Goal: Contribute content: Contribute content

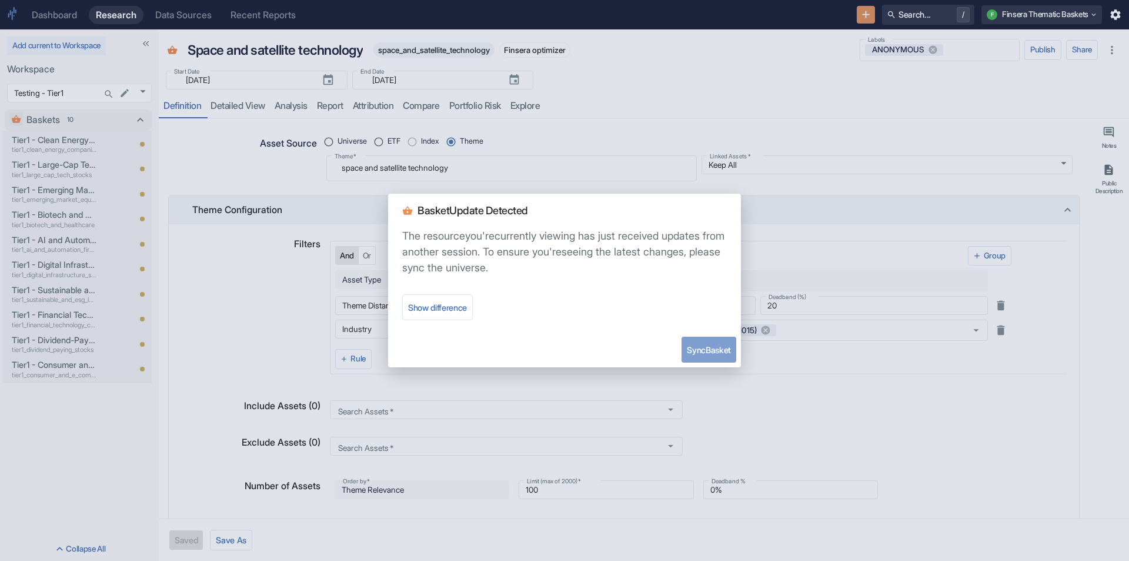
click at [689, 345] on button "Sync Basket" at bounding box center [709, 349] width 55 height 26
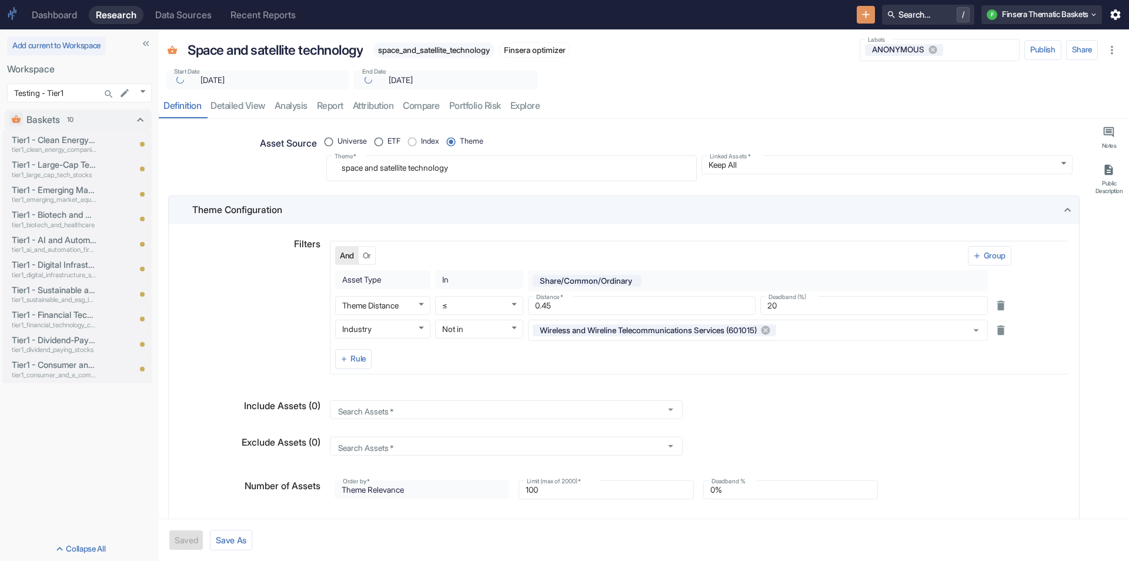
type textarea "x"
click at [146, 92] on body "Dashboard Research Data Sources Recent Reports Search... / F Finsera Thematic B…" at bounding box center [564, 280] width 1129 height 561
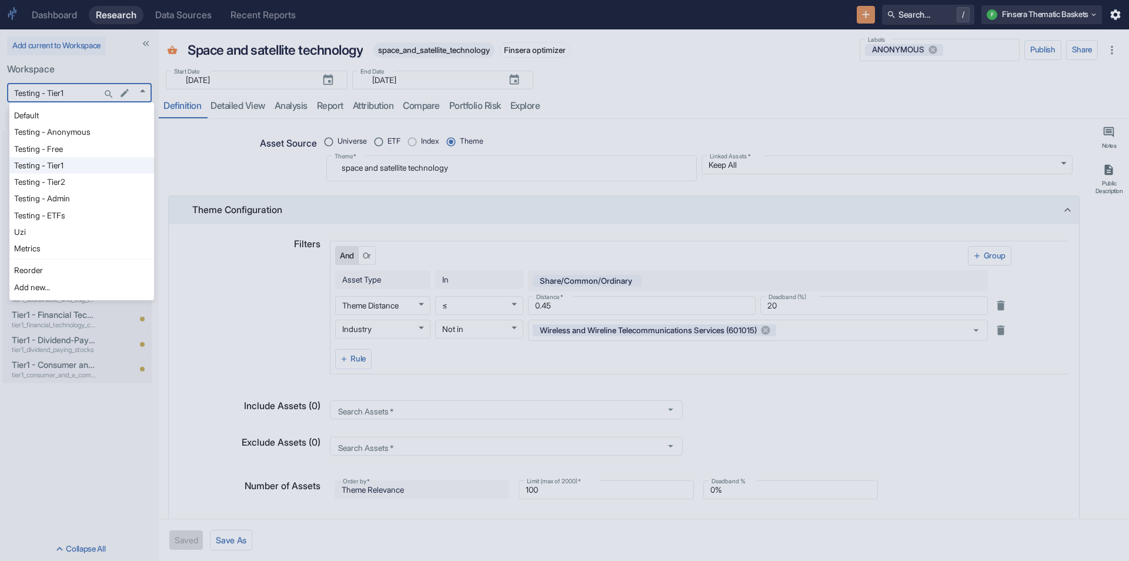
click at [54, 251] on li "Metrics" at bounding box center [81, 248] width 145 height 16
type input "1155"
type textarea "x"
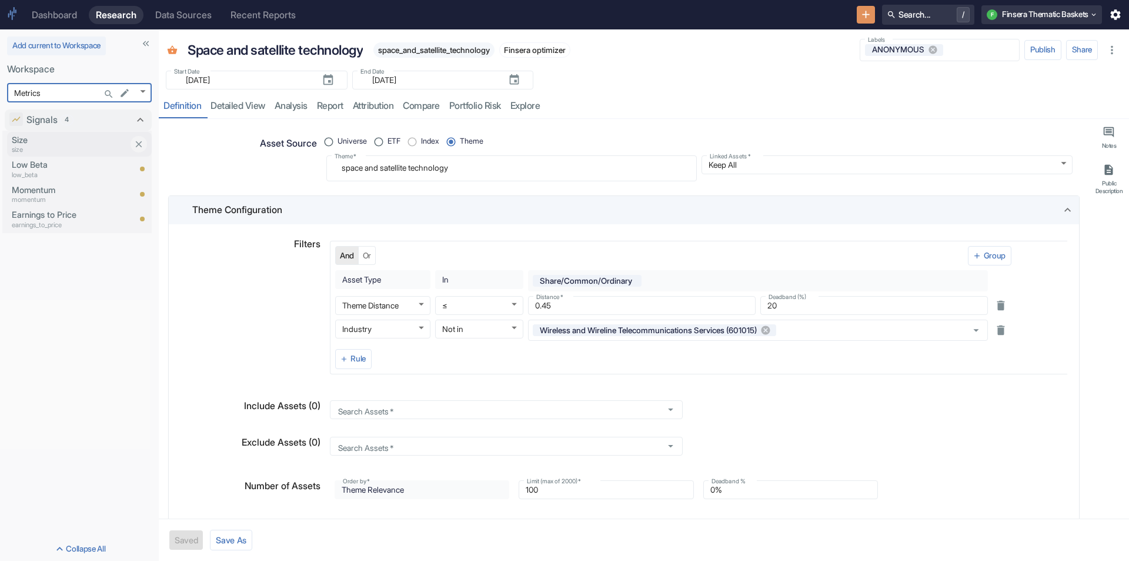
click at [75, 141] on p "Size" at bounding box center [71, 140] width 118 height 13
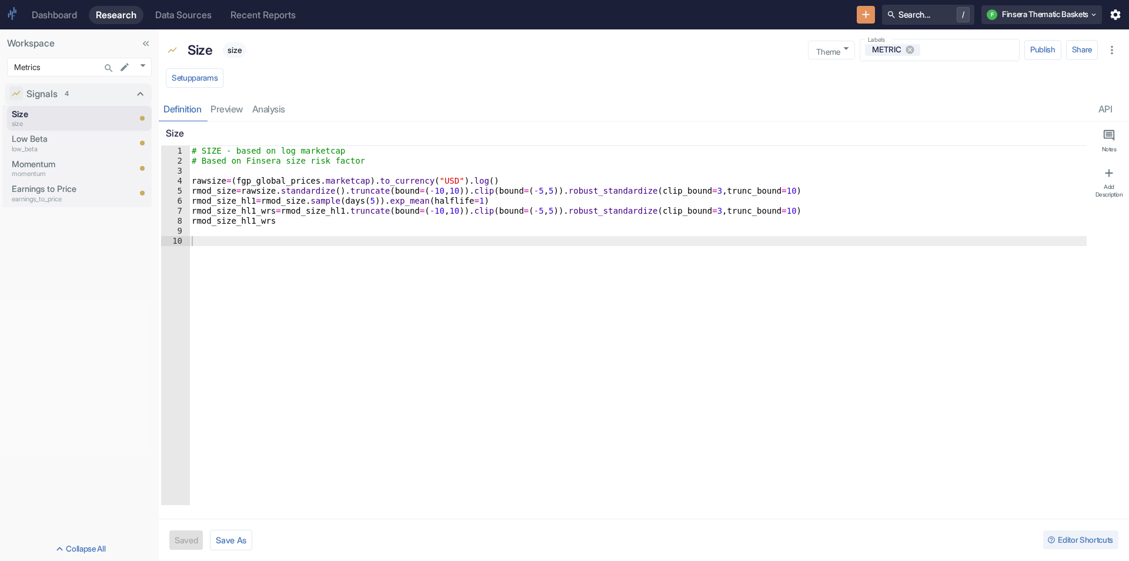
type textarea "x"
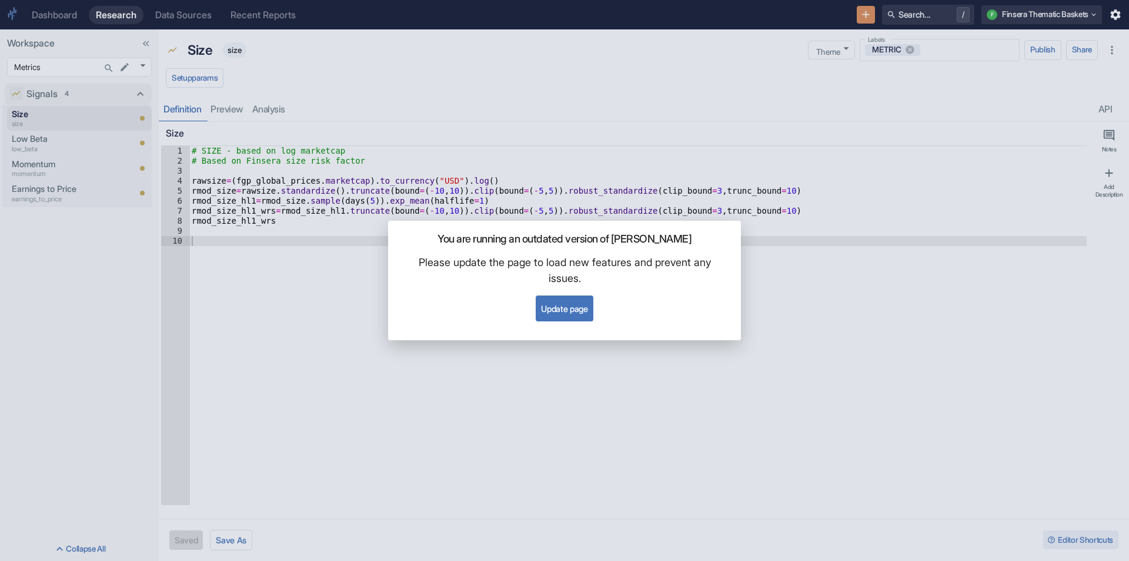
click at [553, 299] on button "Update page" at bounding box center [564, 308] width 57 height 26
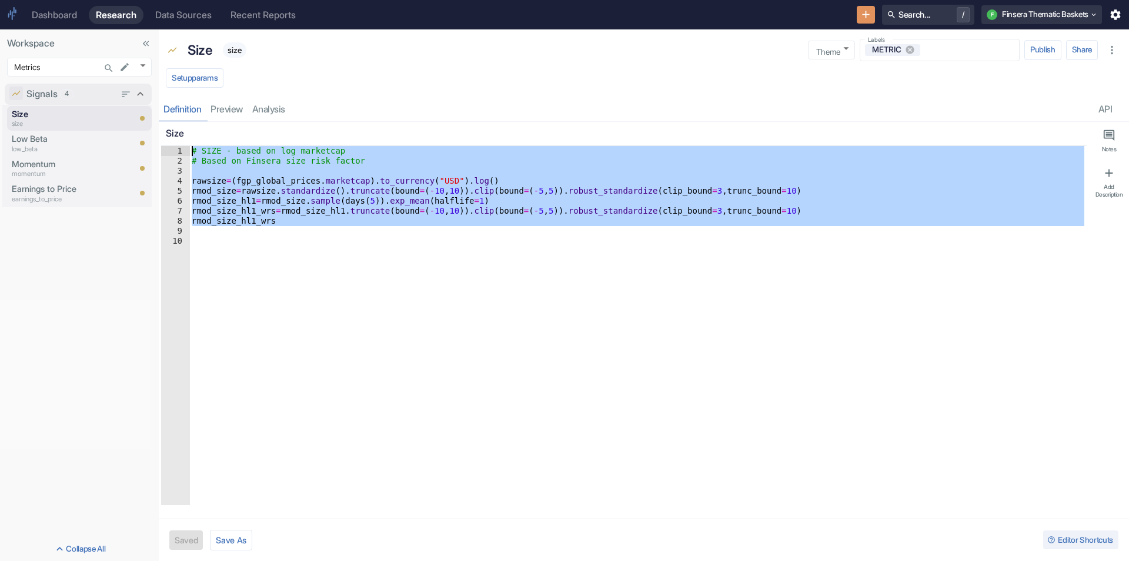
drag, startPoint x: 318, startPoint y: 231, endPoint x: 144, endPoint y: 97, distance: 220.2
click at [144, 97] on div "Workspace Metrics 1155 ​ Signals 4 Size size Low Beta low_beta Momentum momentu…" at bounding box center [564, 294] width 1129 height 531
type textarea "# SIZE - based on log marketcap # Based on Finsera size risk factor"
paste textarea "Cursor at row 1"
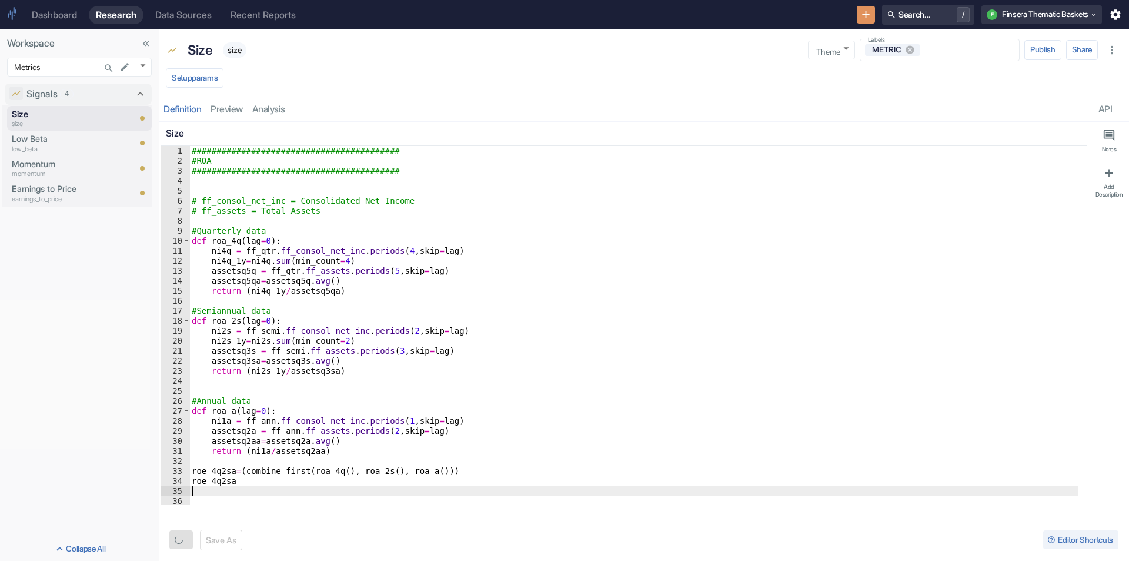
type textarea "x"
click at [201, 53] on p "Size" at bounding box center [200, 50] width 25 height 20
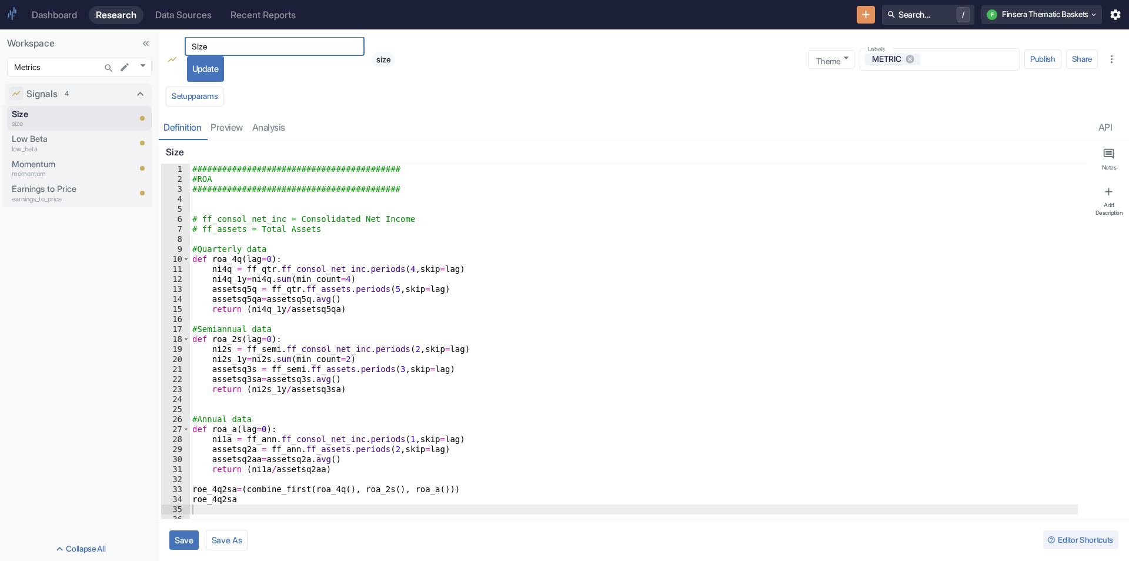
click at [201, 53] on input "Size" at bounding box center [275, 46] width 180 height 14
type input "Size"
click at [224, 535] on button "Save As" at bounding box center [227, 539] width 42 height 21
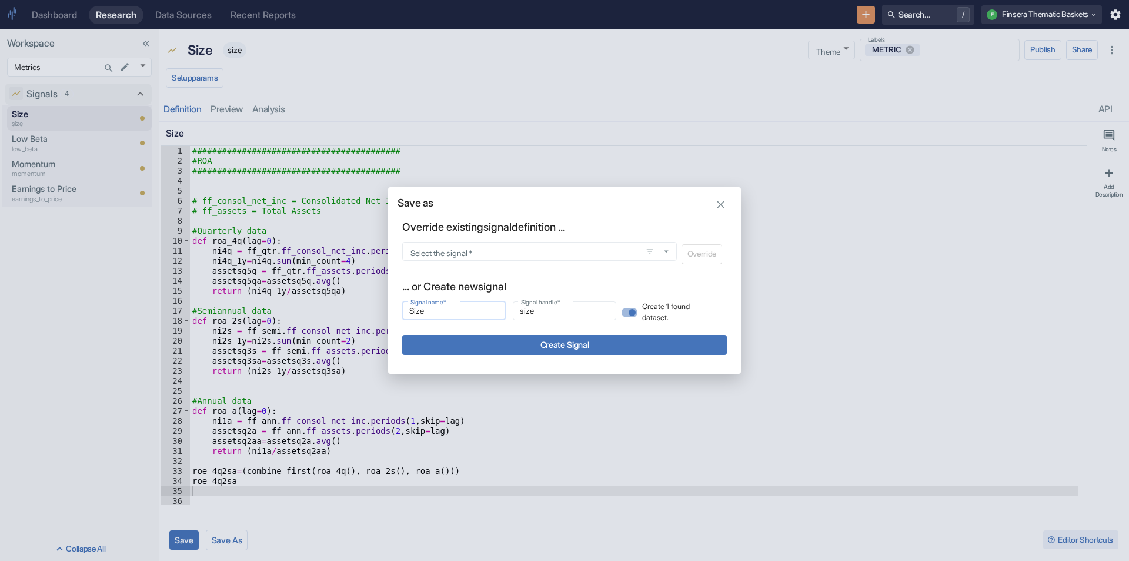
click at [435, 308] on input "Size" at bounding box center [454, 311] width 104 height 14
type input "Return on Assets"
type input "return_on_assets"
type input "Return on Assets"
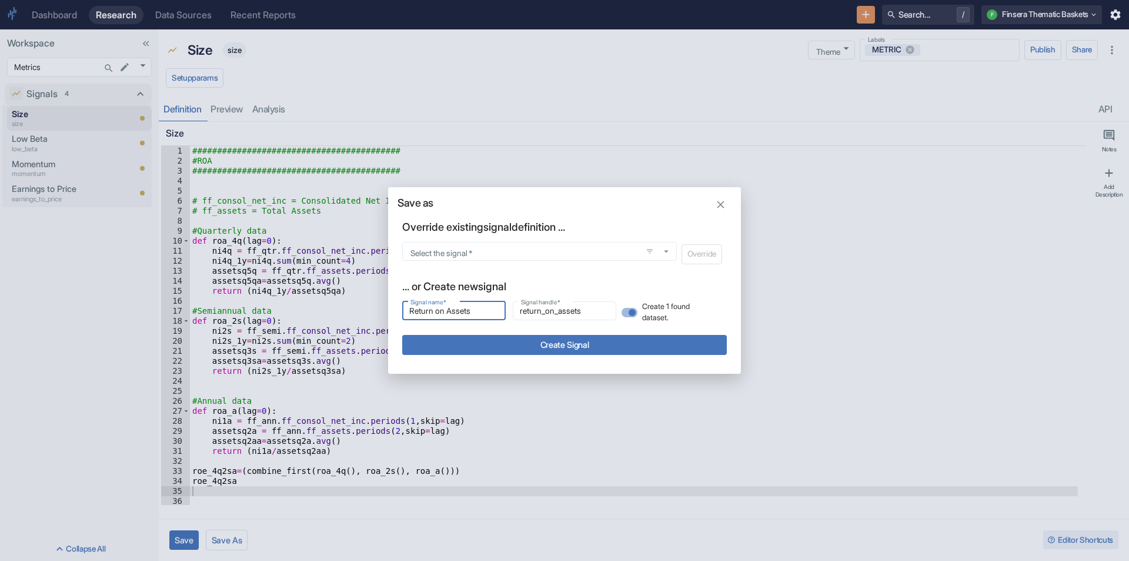
click at [492, 349] on button "Create Signal" at bounding box center [564, 344] width 325 height 19
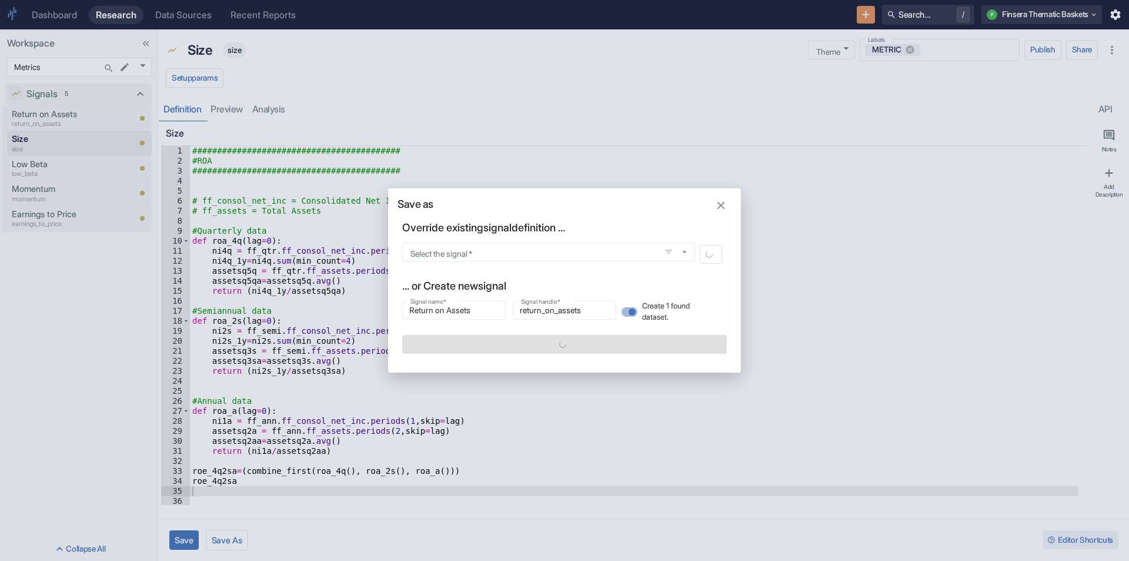
type textarea "x"
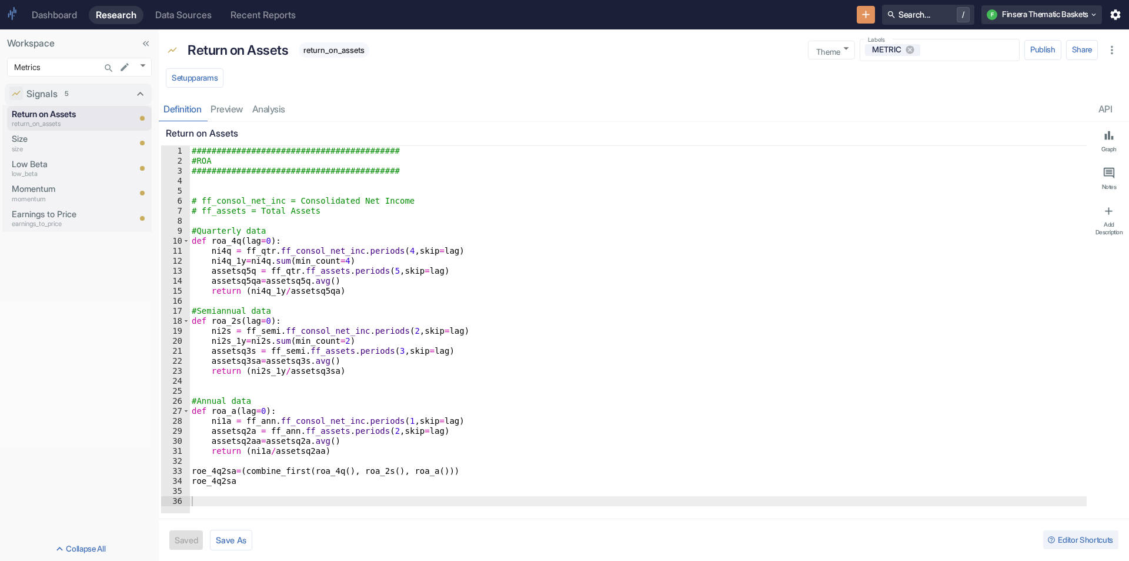
type textarea "x"
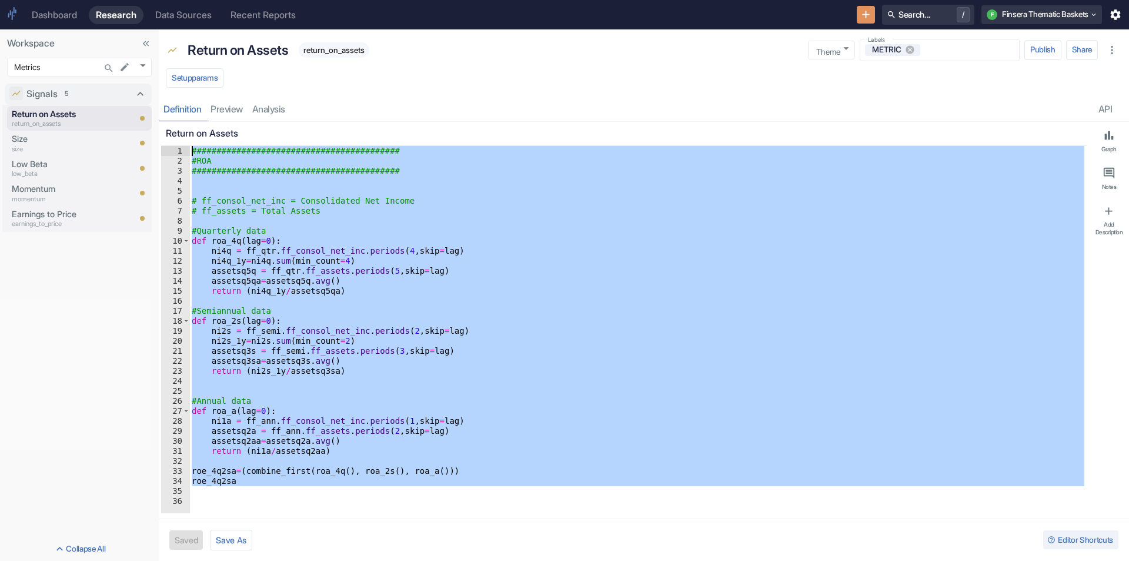
drag, startPoint x: 313, startPoint y: 487, endPoint x: 179, endPoint y: 135, distance: 376.4
click at [179, 135] on div "Return on Assets 1 2 3 4 5 6 7 8 9 10 11 12 13 14 15 16 17 18 19 20 21 22 23 24…" at bounding box center [624, 317] width 926 height 391
type textarea "########################################## #ROA"
paste textarea "Cursor at row 1"
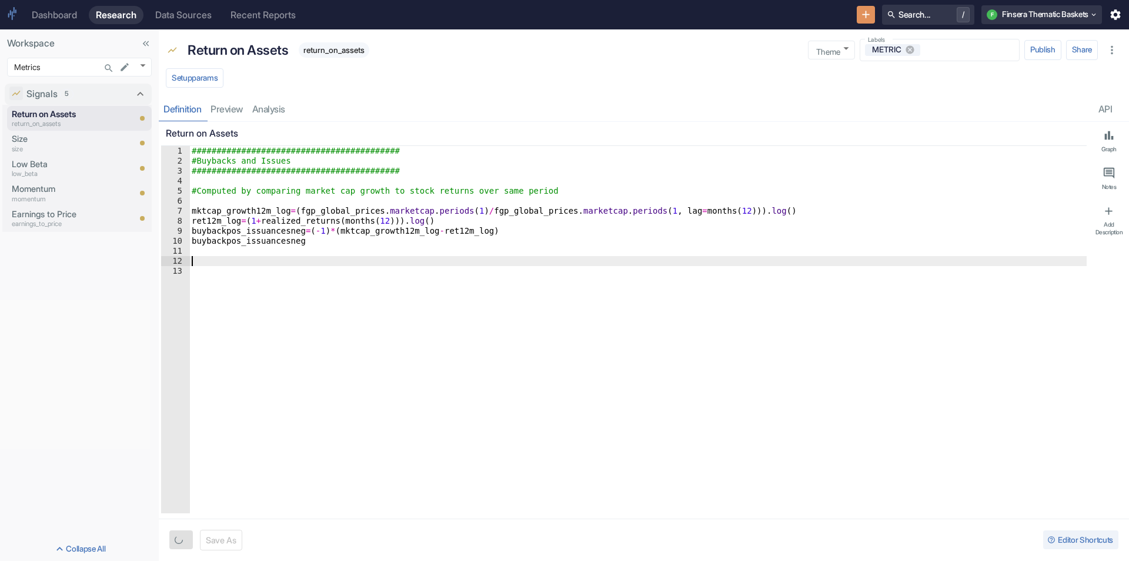
type textarea "x"
click at [229, 542] on button "Save As" at bounding box center [227, 539] width 42 height 21
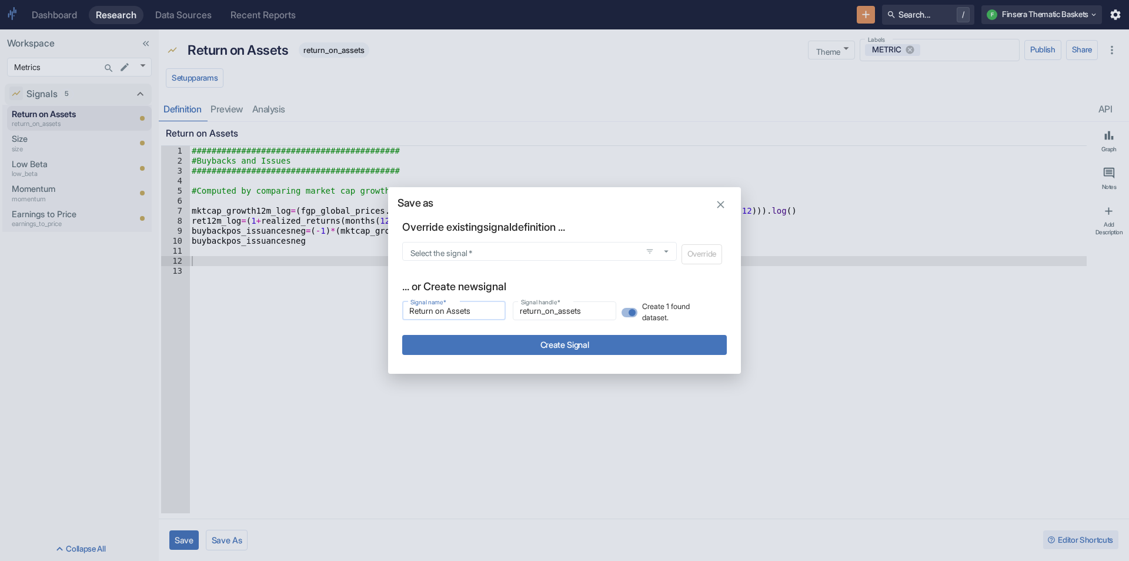
click at [460, 308] on input "Return on Assets" at bounding box center [454, 311] width 104 height 14
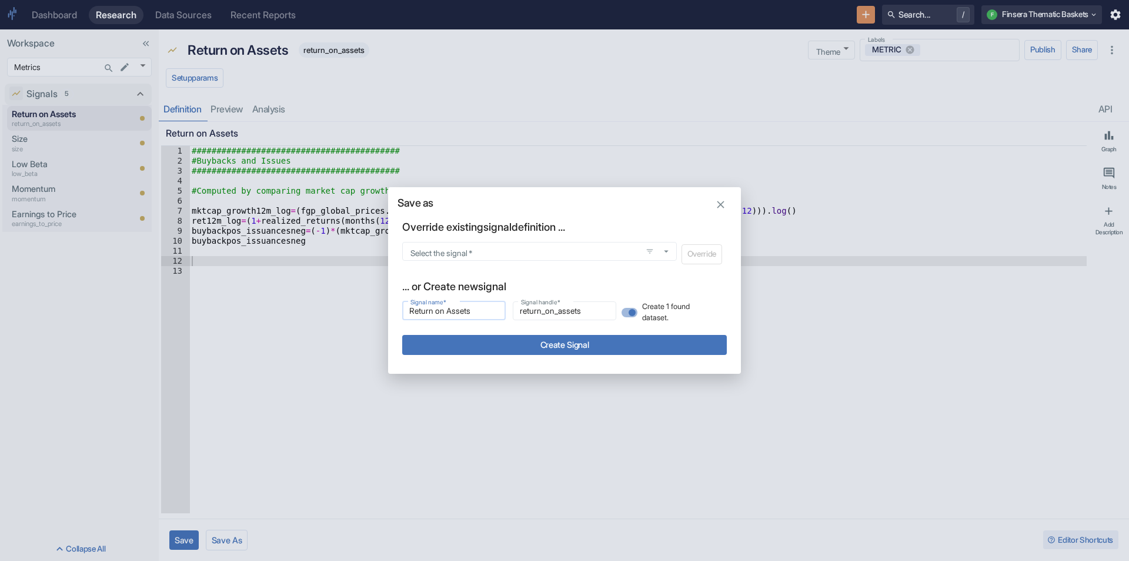
type input "Stock Buybacks and Issuances"
type input "stock_buybacks_and_issuances"
drag, startPoint x: 465, startPoint y: 311, endPoint x: 590, endPoint y: 306, distance: 125.4
click at [548, 309] on div "Signal name   * Stock Buybacks and Issuances Signal name   * Signal handle   * …" at bounding box center [561, 308] width 332 height 29
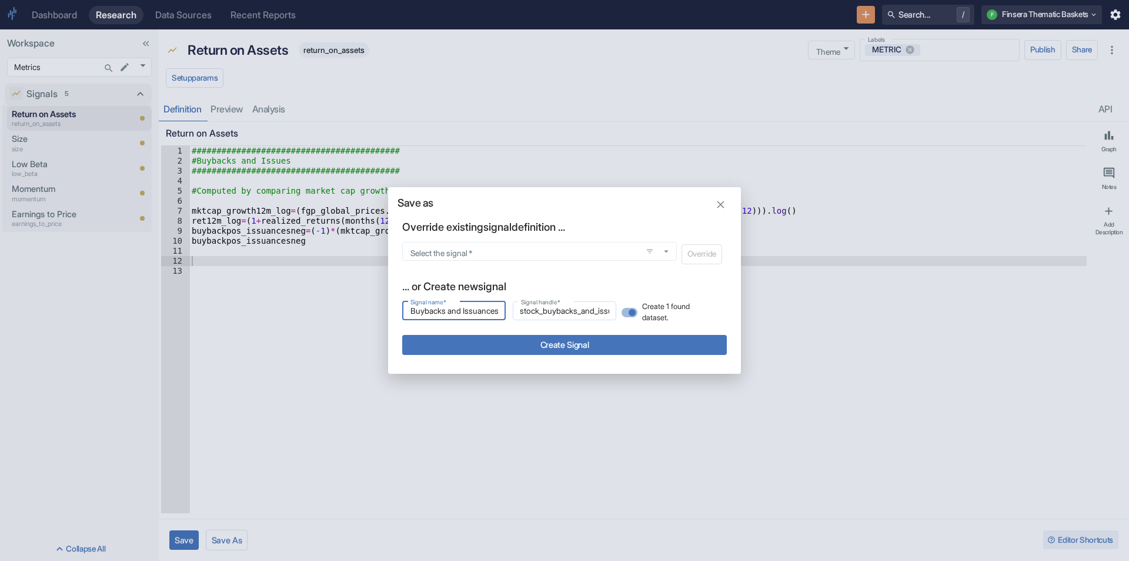
type input "Stock Buybacks"
type input "stock_buybacks_"
type input "Stock Buybacks"
type input "stock_buybacks"
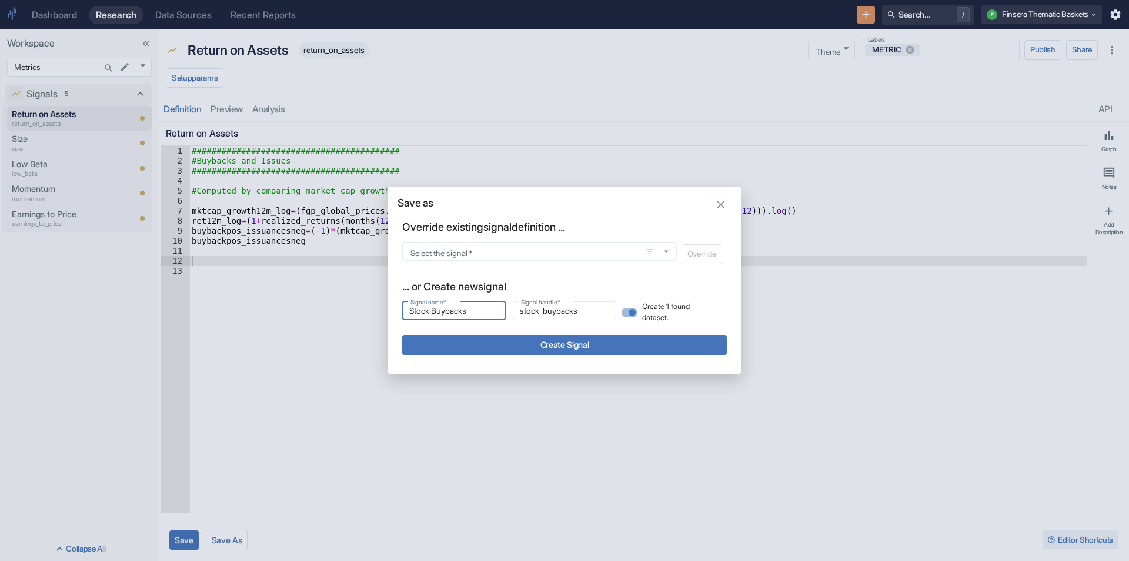
type input "Stock Buybacks"
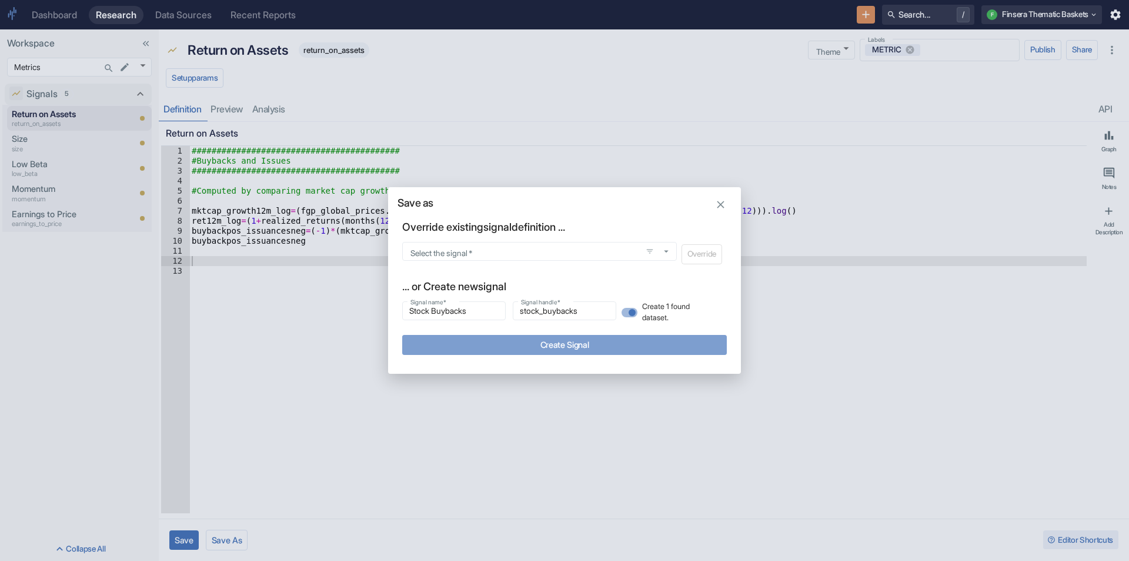
click at [587, 338] on button "Create Signal" at bounding box center [564, 344] width 325 height 19
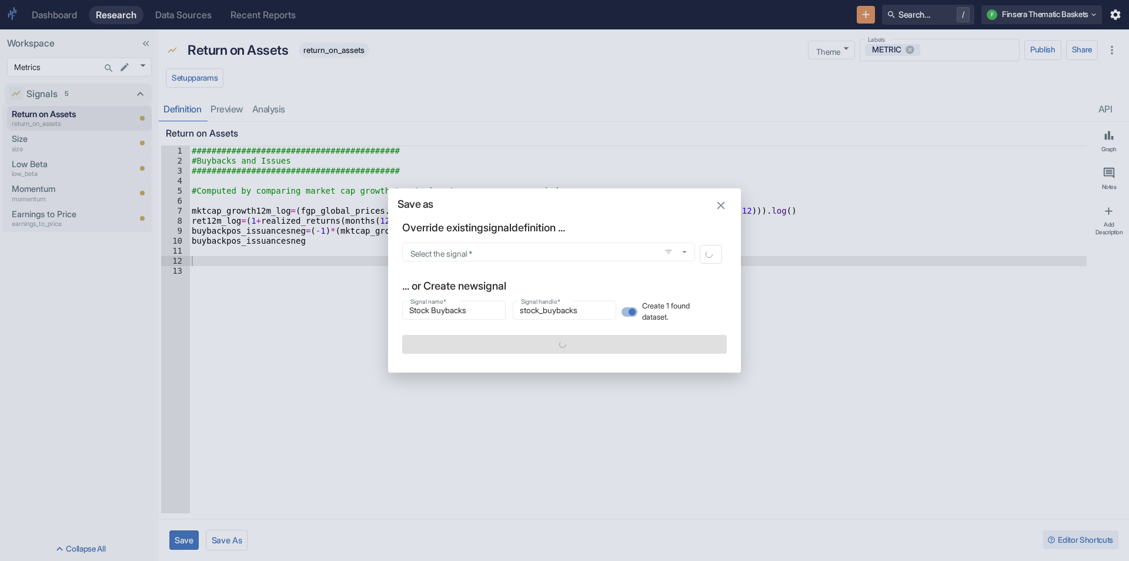
type textarea "x"
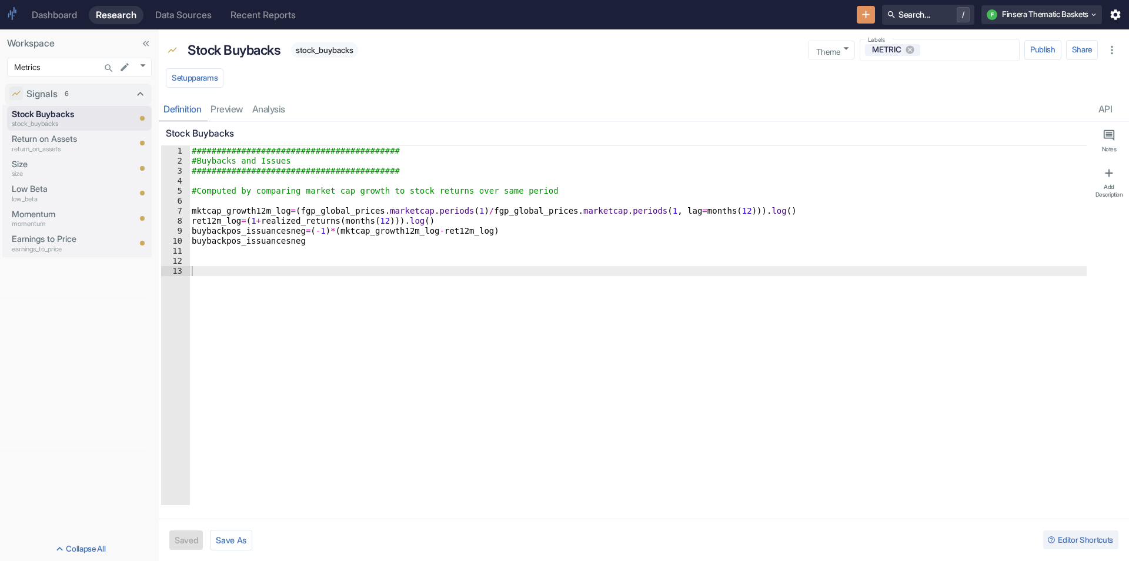
type textarea "x"
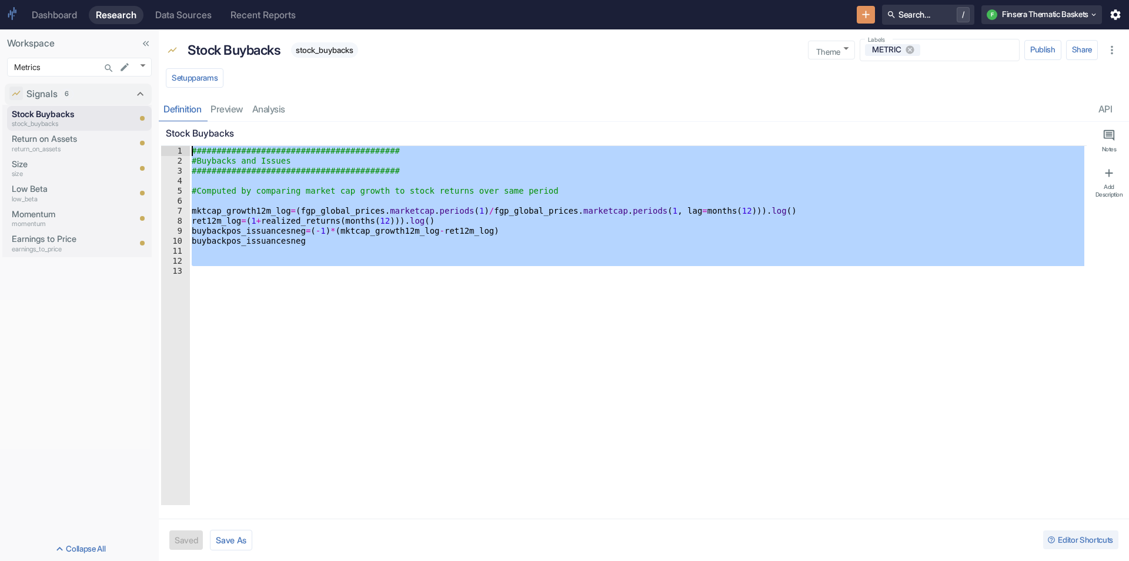
drag, startPoint x: 296, startPoint y: 319, endPoint x: 262, endPoint y: 129, distance: 192.9
click at [262, 129] on div "Stock Buybacks 1 2 3 4 5 6 7 8 9 [PHONE_NUMBER]###################### #Buybacks…" at bounding box center [624, 313] width 926 height 383
type textarea "########################################## #Buybacks and Issues"
paste textarea "Cursor at row 1"
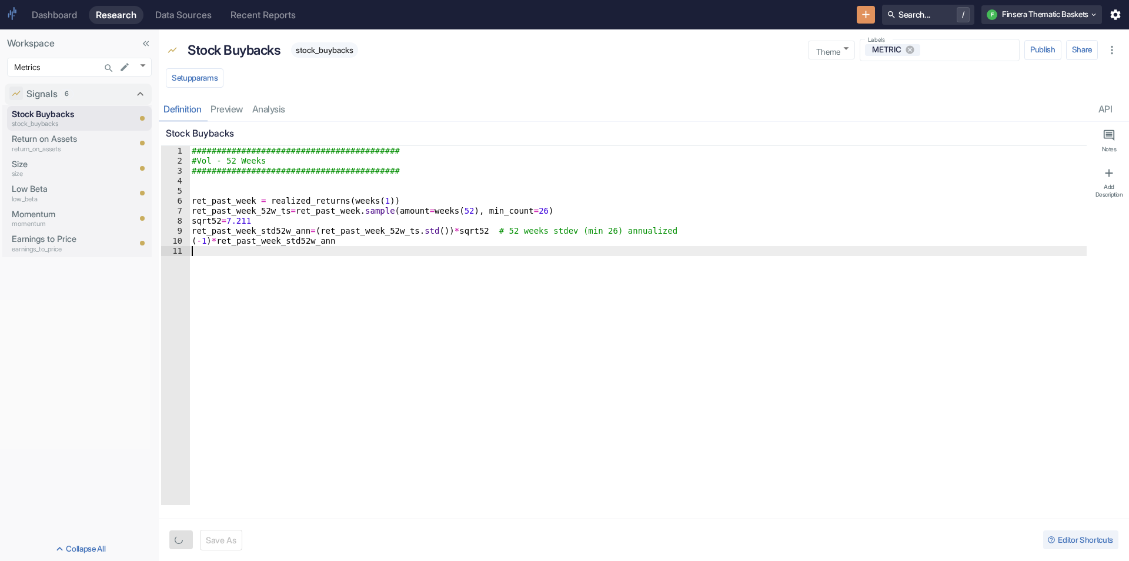
type textarea "x"
click at [221, 544] on button "Save As" at bounding box center [227, 539] width 42 height 21
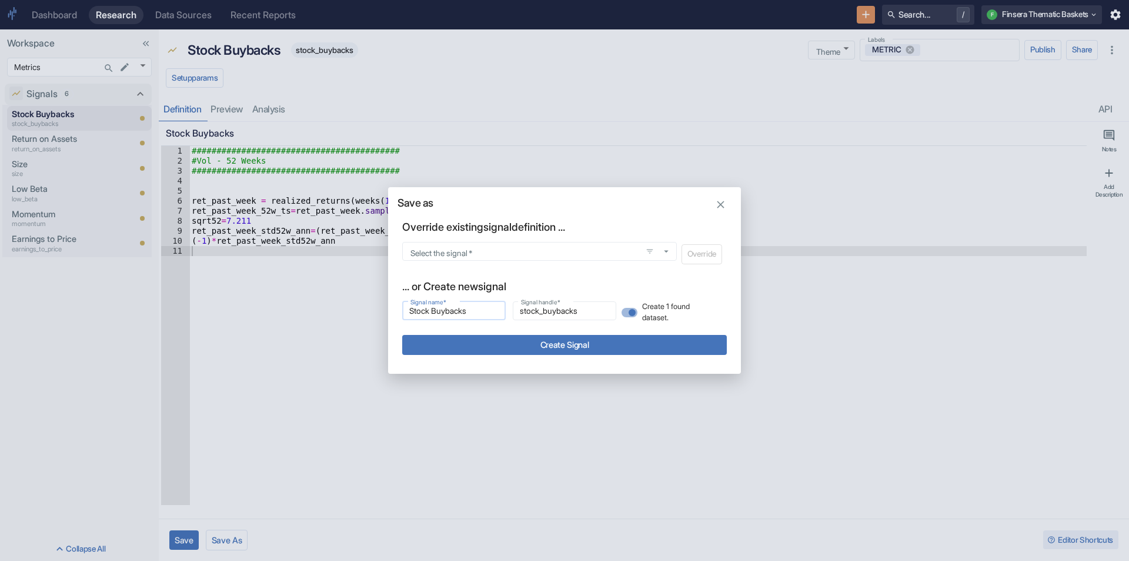
click at [451, 310] on input "Stock Buybacks" at bounding box center [454, 311] width 104 height 14
type input "########################################## #Vol - 52 Weeks ####################…"
type input "_vol_52_weeks_ret_past_week_realized_returns_weeks_1_ret_past_week_52w_ts_ret_p…"
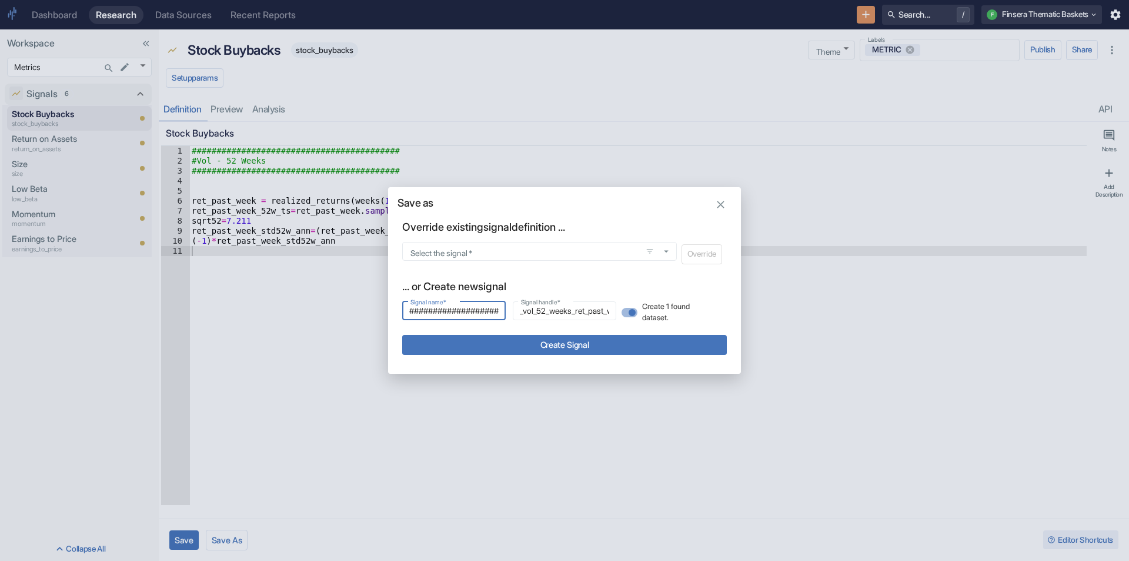
scroll to position [0, 1445]
click at [507, 354] on button "Create Signal" at bounding box center [564, 344] width 325 height 19
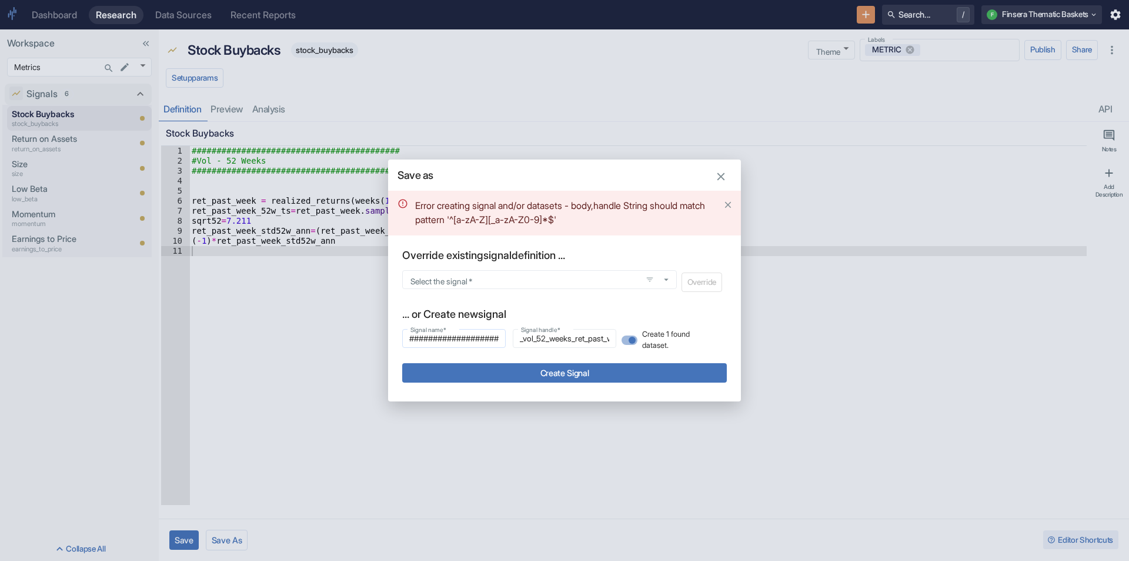
click at [469, 339] on input "########################################## #Vol - 52 Weeks ####################…" at bounding box center [454, 338] width 104 height 14
click at [490, 339] on input "########################################## #Vol - 52 Weeks ####################…" at bounding box center [454, 338] width 104 height 14
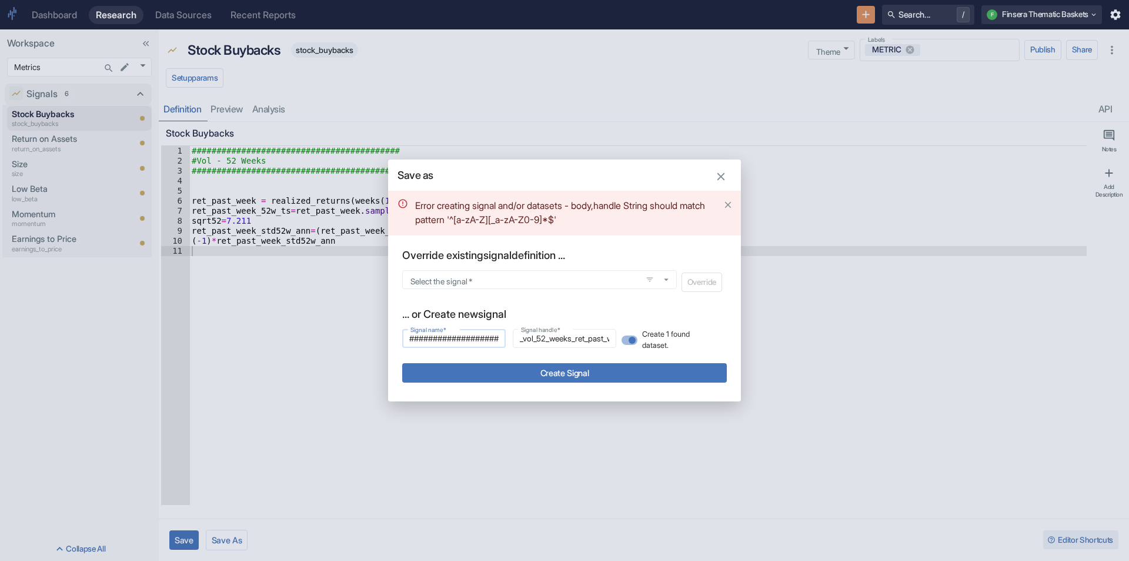
click at [490, 339] on input "########################################## #Vol - 52 Weeks ####################…" at bounding box center [454, 338] width 104 height 14
paste input "Low Volatility"
type input "Low Volatility"
type input "low_volatility"
type input "Low Volatility"
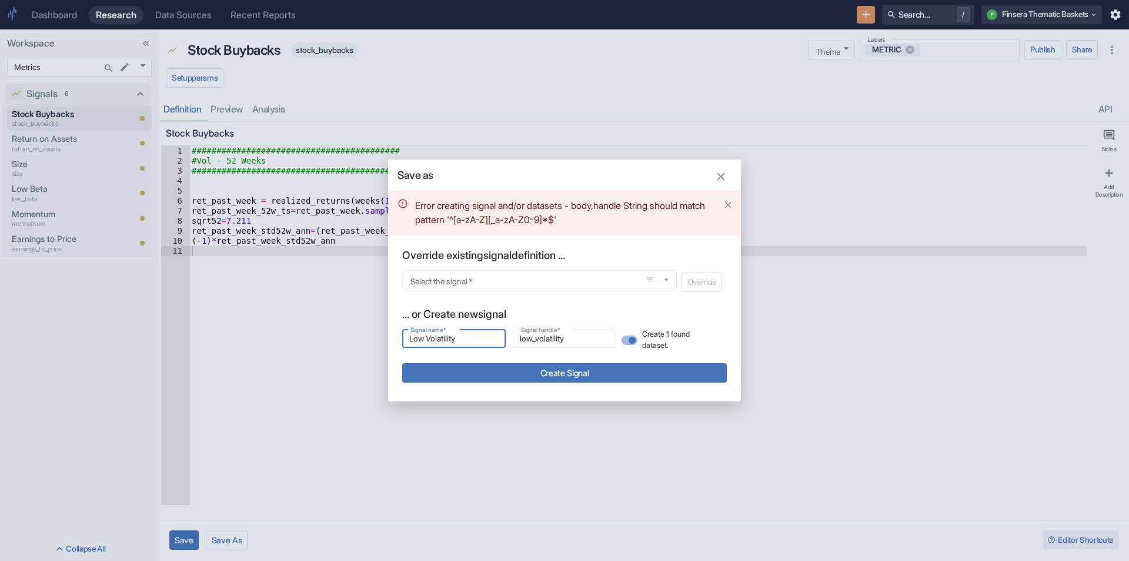
click at [509, 371] on button "Create Signal" at bounding box center [564, 372] width 325 height 19
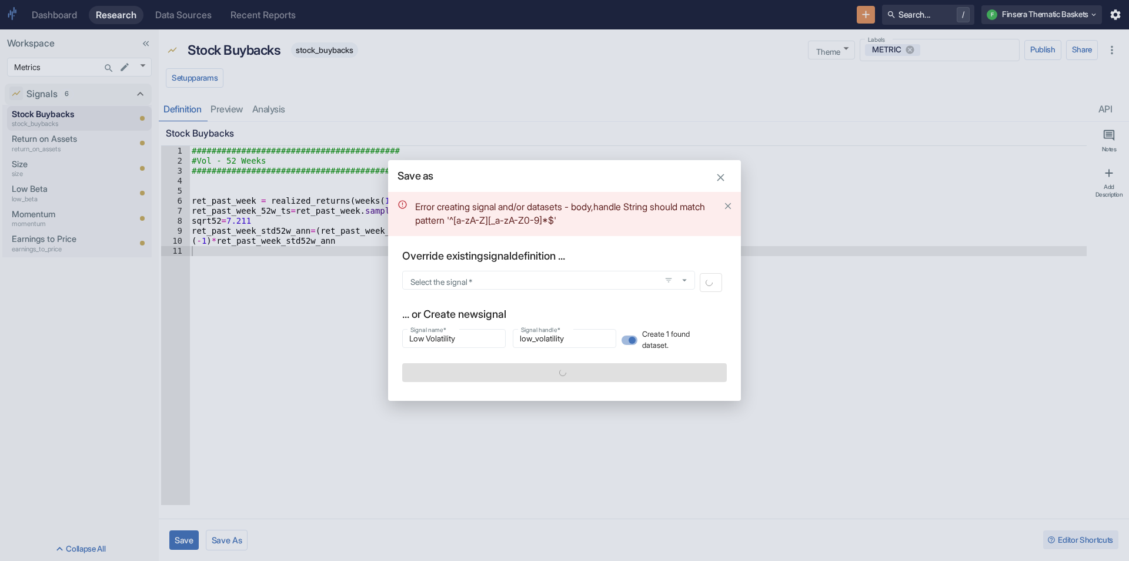
type textarea "x"
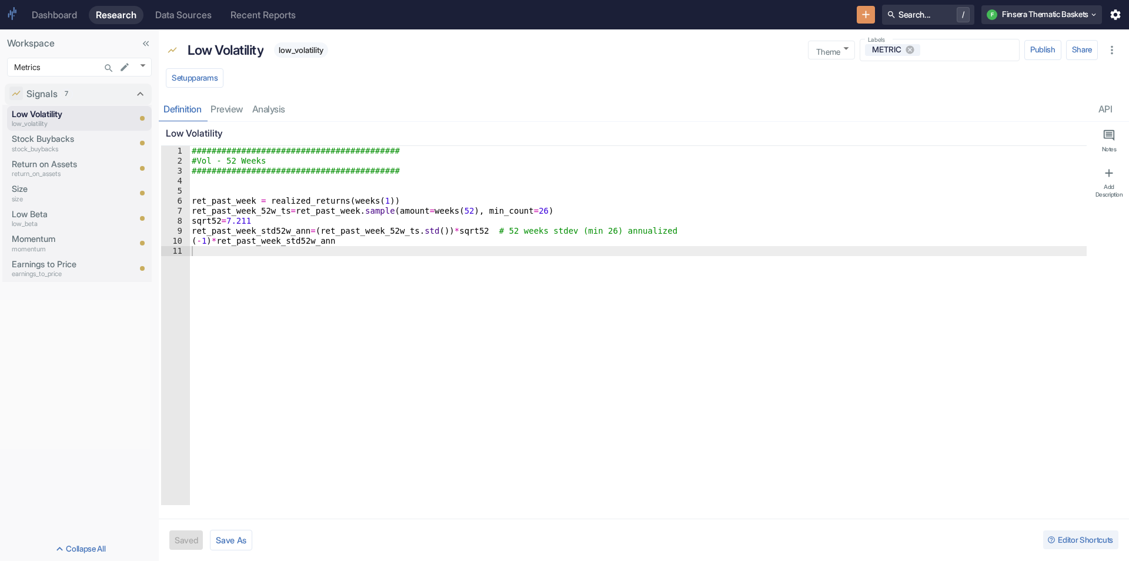
type textarea "x"
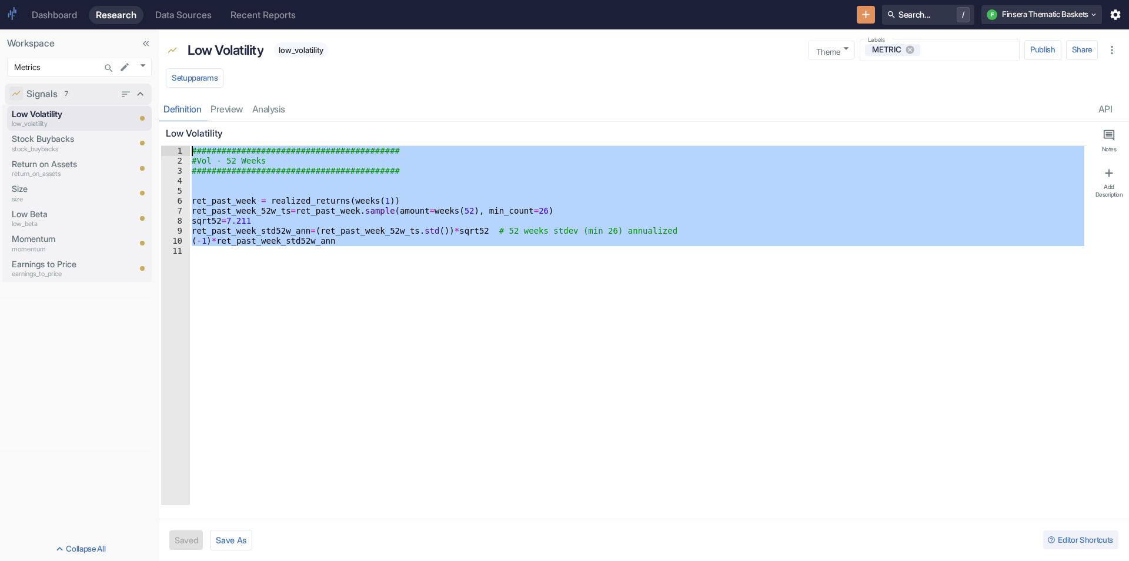
drag, startPoint x: 244, startPoint y: 387, endPoint x: 151, endPoint y: 89, distance: 311.8
click at [151, 89] on div "Workspace Metrics 1155 ​ Signals 7 Low Volatility low_volatility Stock Buybacks…" at bounding box center [564, 294] width 1129 height 531
type textarea "########################################## #Vol - 52 Weeks"
paste textarea "Cursor at row 1"
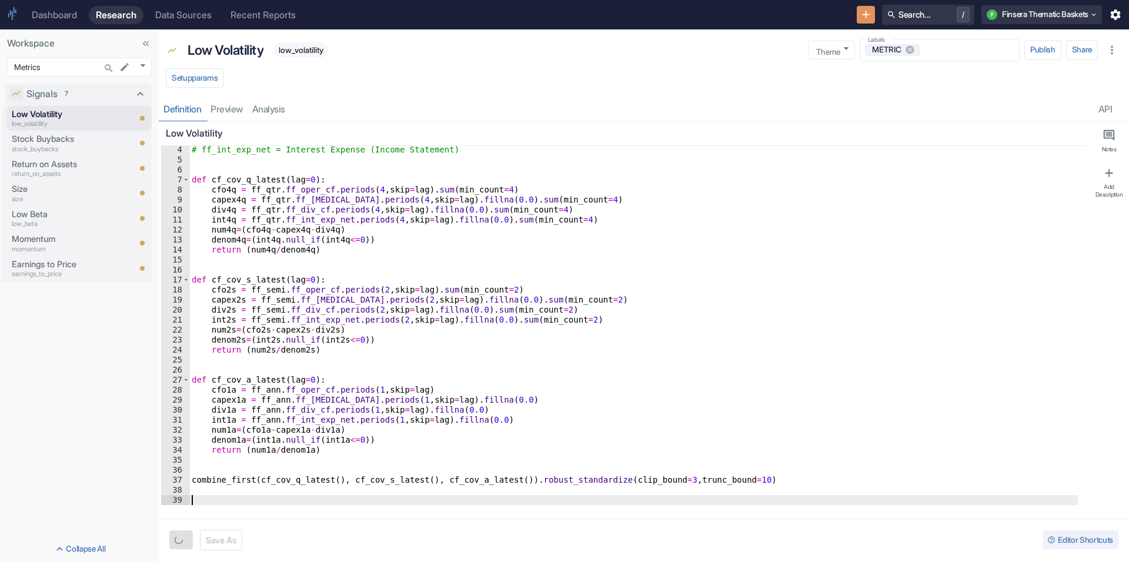
type textarea "x"
click at [236, 545] on button "Save As" at bounding box center [227, 539] width 42 height 21
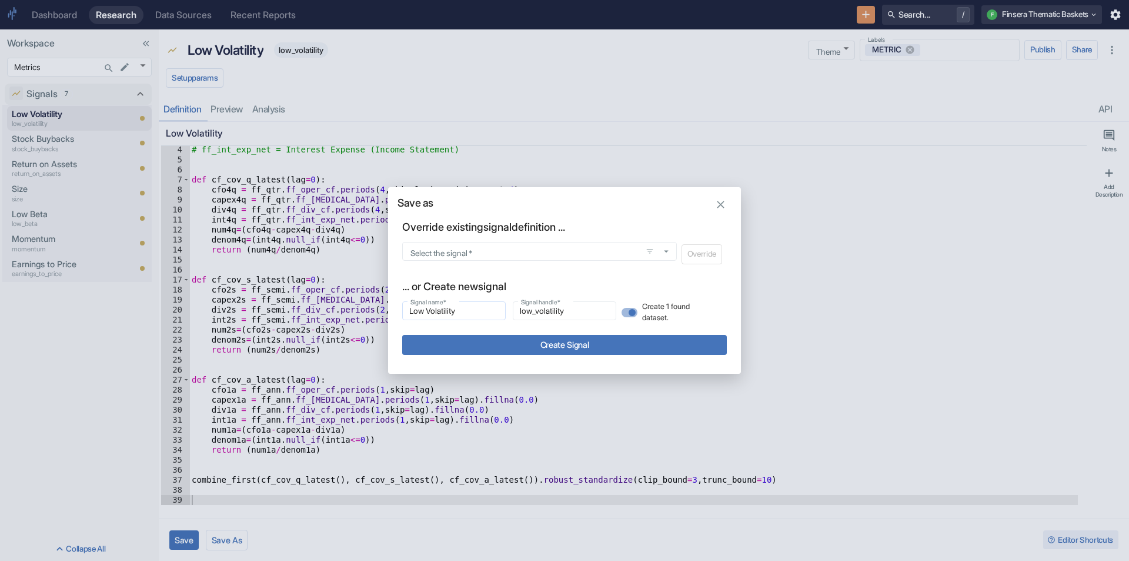
click at [464, 307] on input "Low Volatility" at bounding box center [454, 311] width 104 height 14
paste input "Cash Flow Coverage"
type input "Cash Flow Coverage"
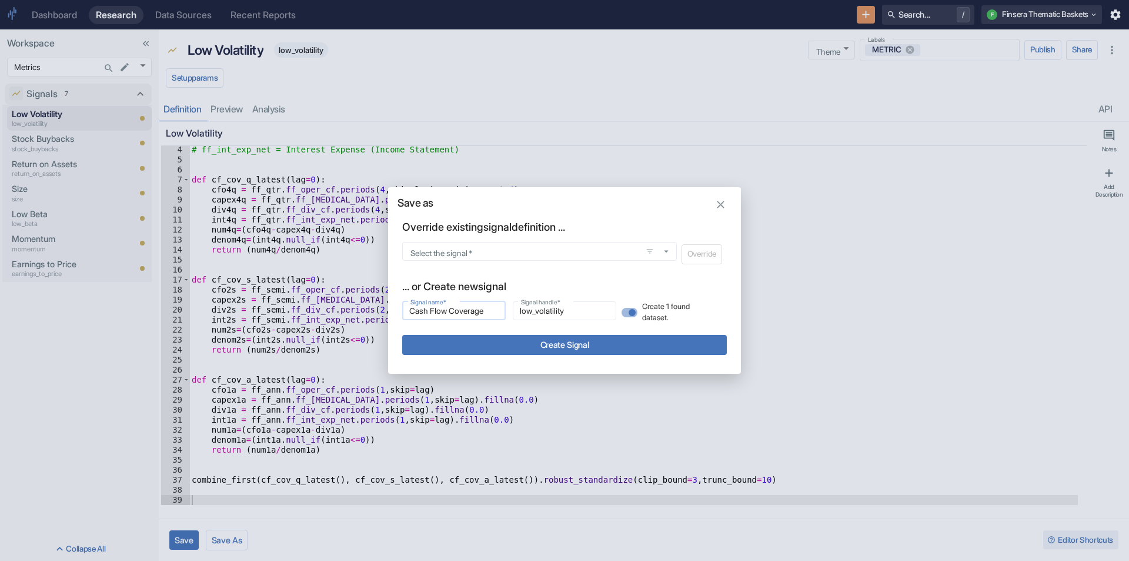
type input "cash_flow_coverage"
type input "Cash Flow Coverage"
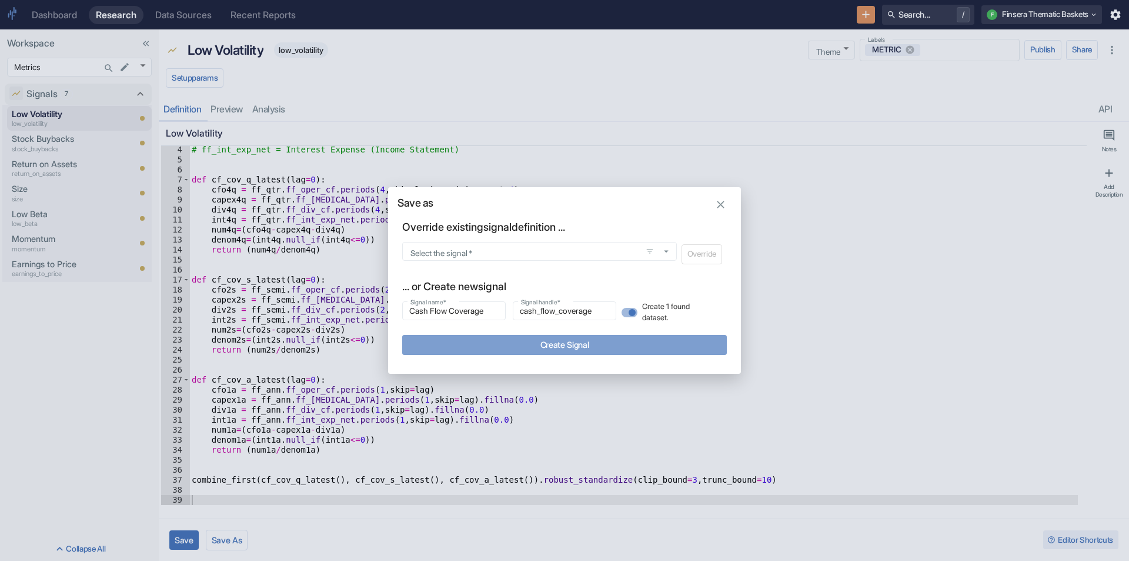
click at [495, 345] on button "Create Signal" at bounding box center [564, 344] width 325 height 19
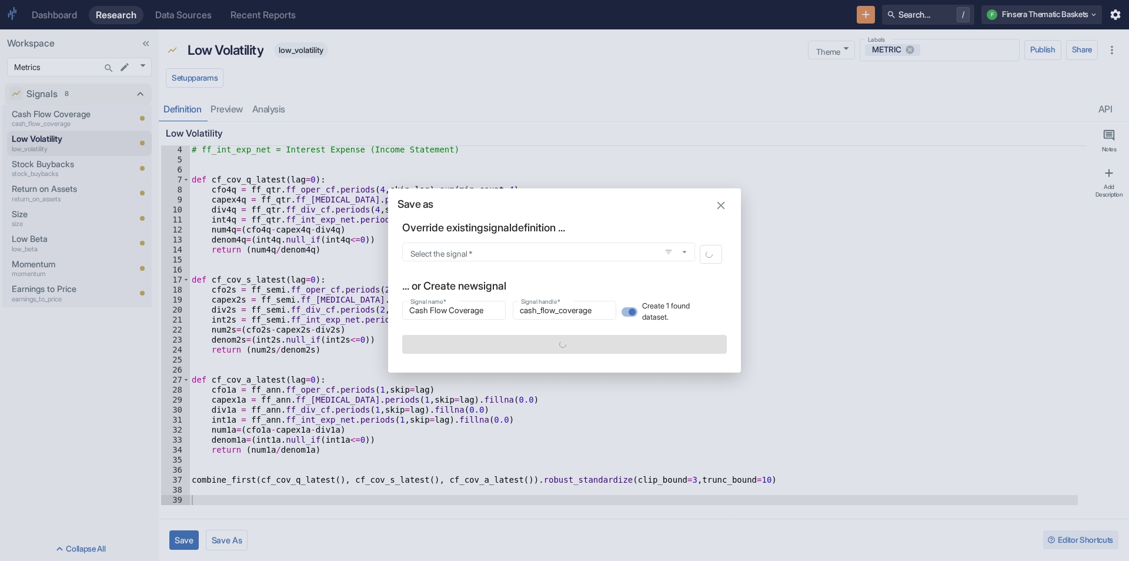
type textarea "x"
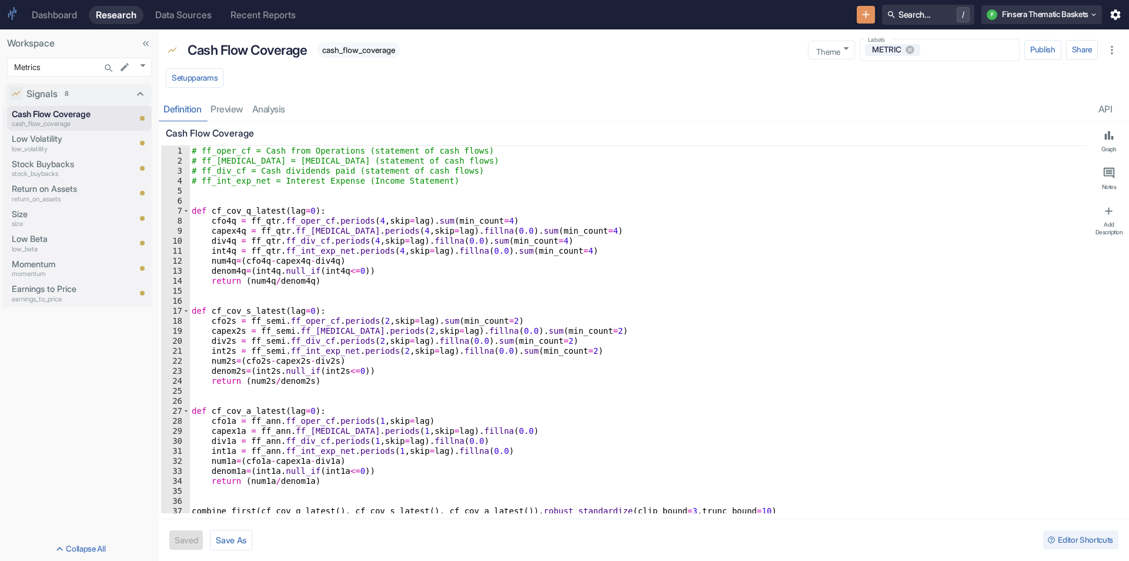
type textarea "cfo2s = ff_semi.ff_oper_cf.periods(2,skip=lag).sum(min_count=2)"
click at [351, 321] on div "# ff_oper_cf = Cash from Operations (statement of cash flows) # ff_[MEDICAL_DAT…" at bounding box center [633, 339] width 889 height 387
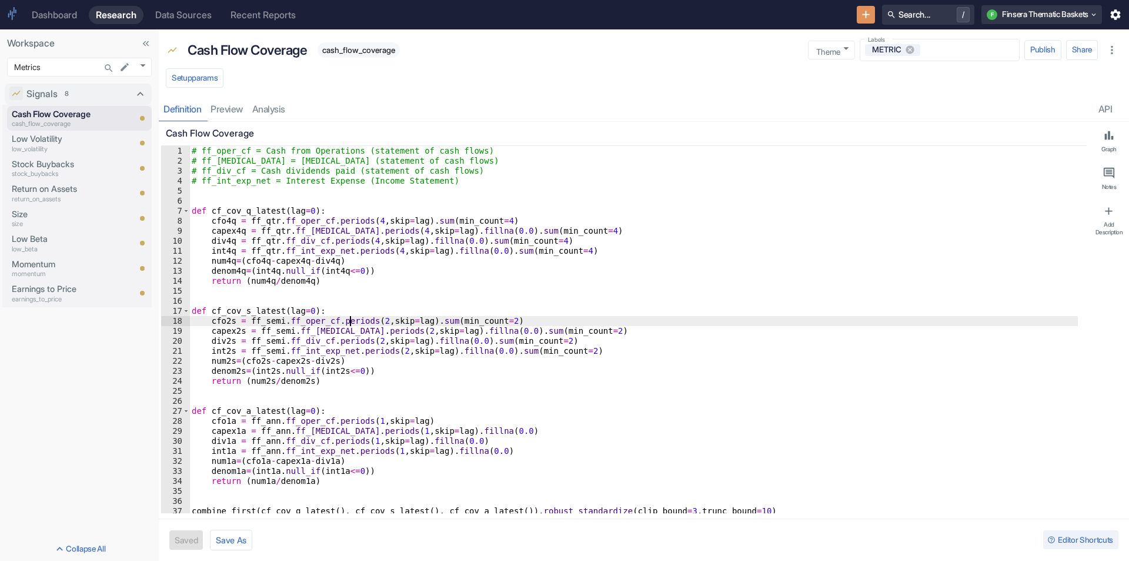
type textarea "x"
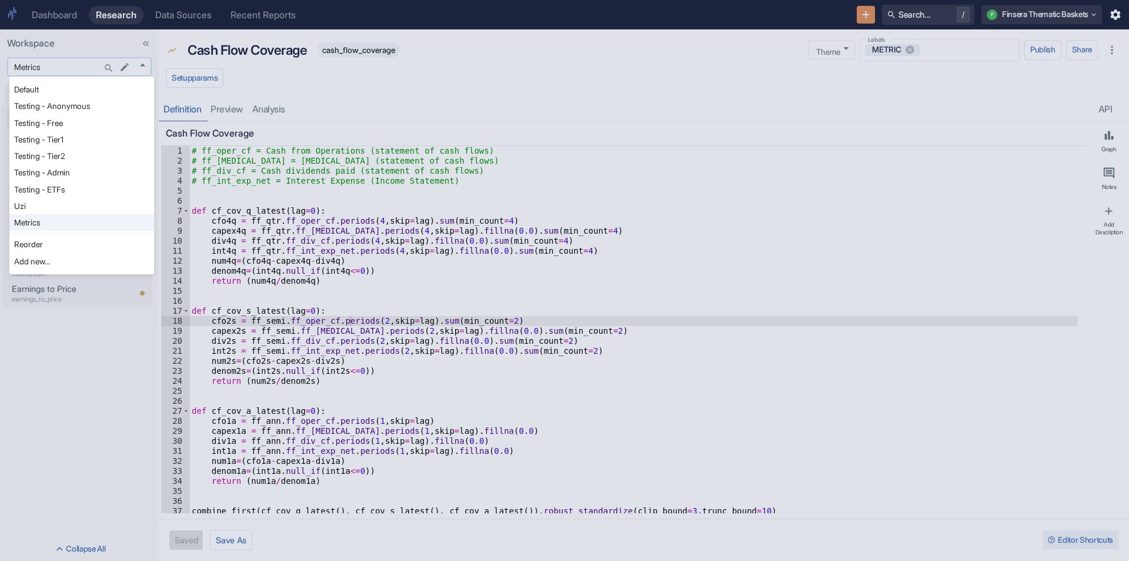
click at [148, 65] on body "Dashboard Research Data Sources Recent Reports Search... / F Finsera Thematic B…" at bounding box center [564, 280] width 1129 height 561
click at [46, 210] on li "Uzi" at bounding box center [81, 206] width 145 height 16
type input "1153"
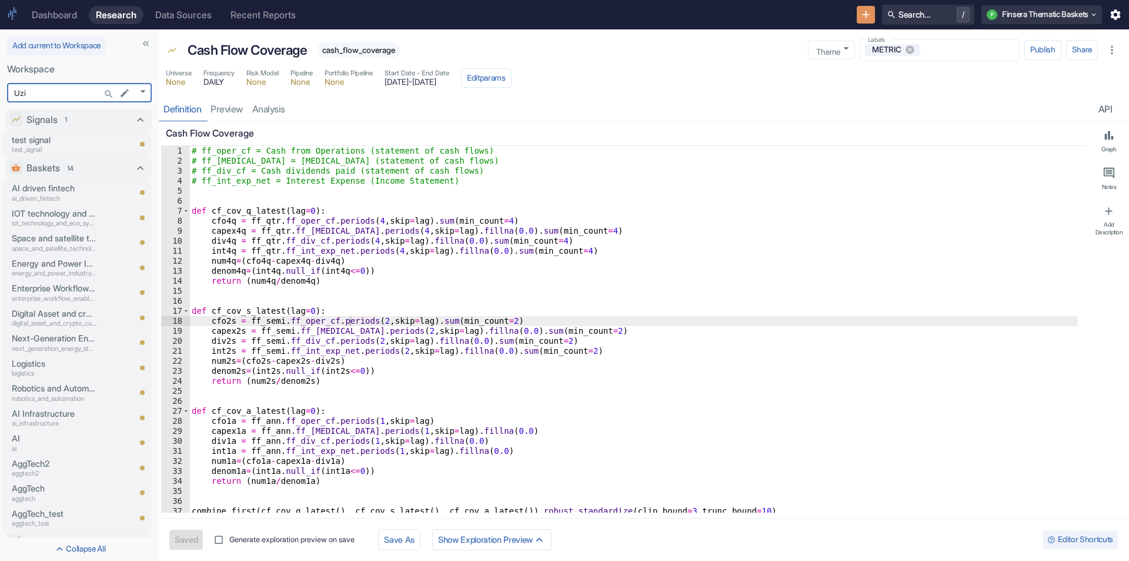
type textarea "x"
click at [48, 213] on p "IOT technology and eco system" at bounding box center [54, 213] width 85 height 13
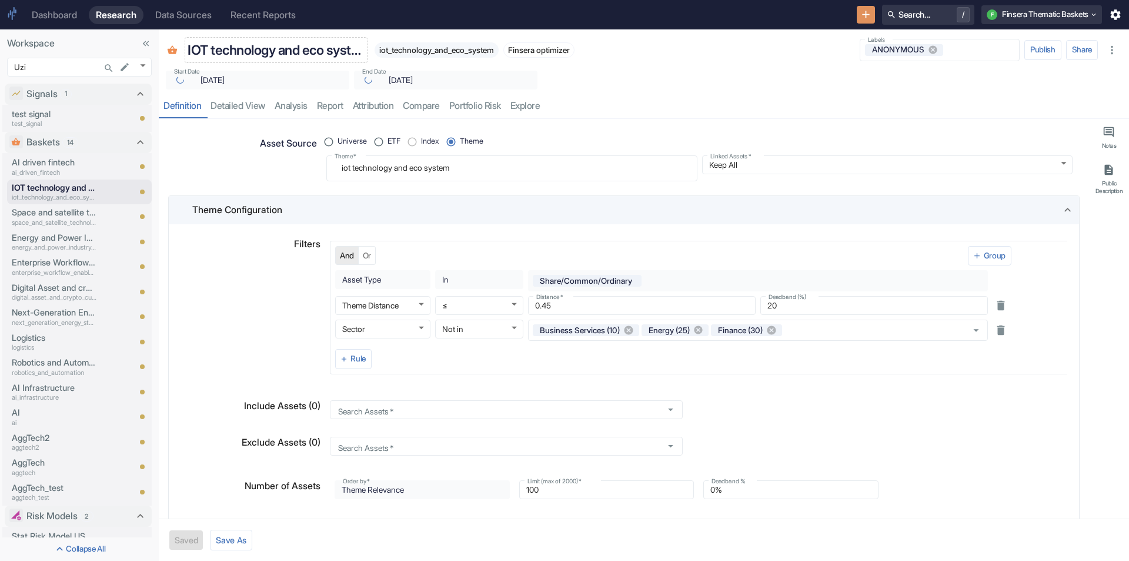
type textarea "x"
click at [230, 54] on p "IOT technology and eco system" at bounding box center [276, 50] width 176 height 20
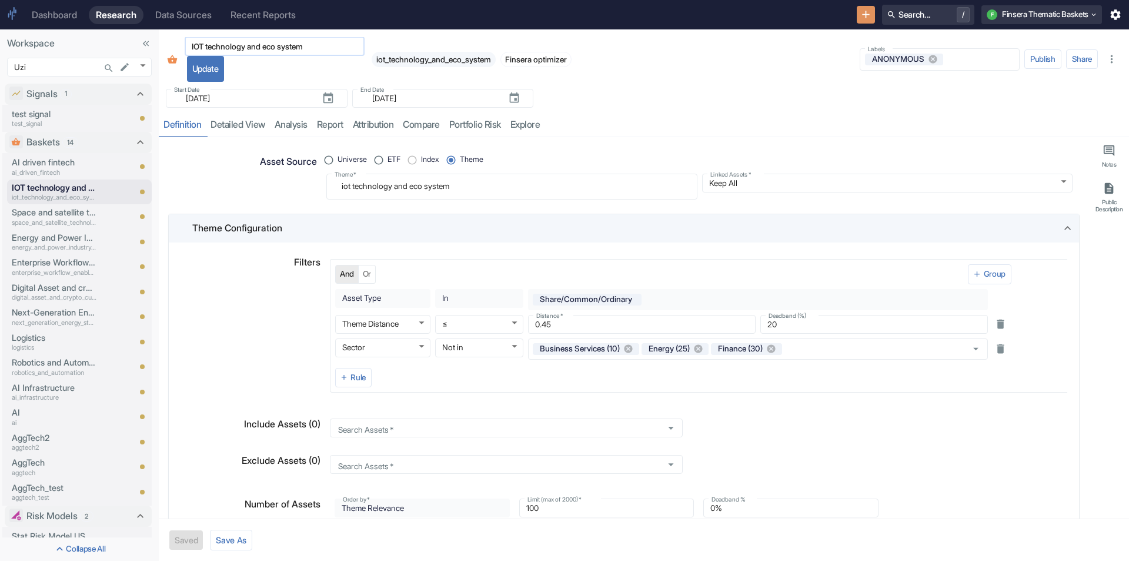
click at [208, 48] on input "IOT technology and eco system" at bounding box center [275, 46] width 180 height 14
type input "IOT Technology and eco system"
type textarea "x"
type input "IOT Technology"
click at [206, 69] on button "Update" at bounding box center [205, 69] width 37 height 26
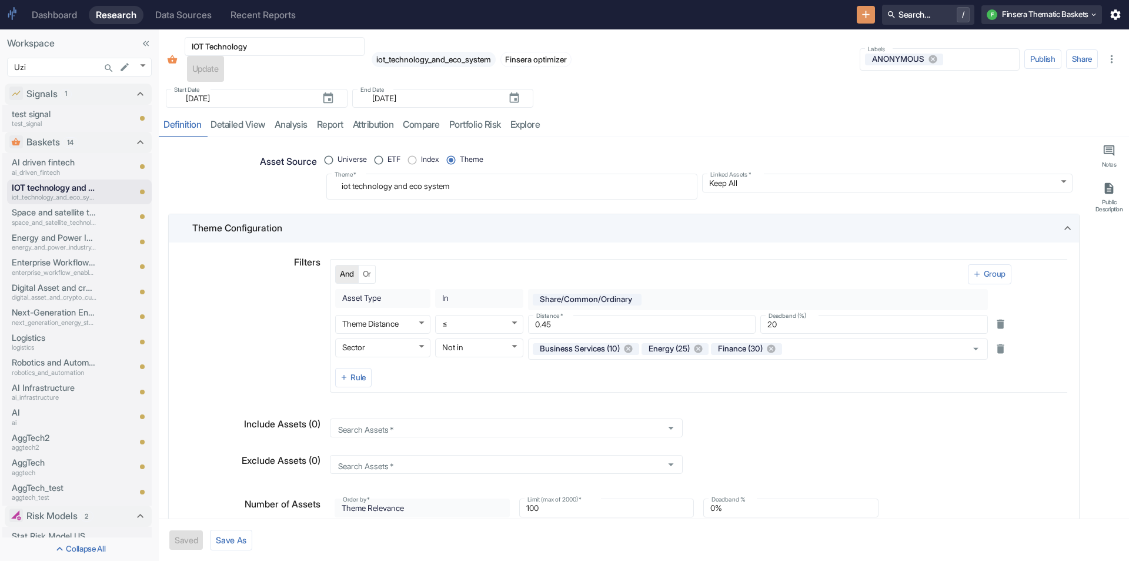
type textarea "x"
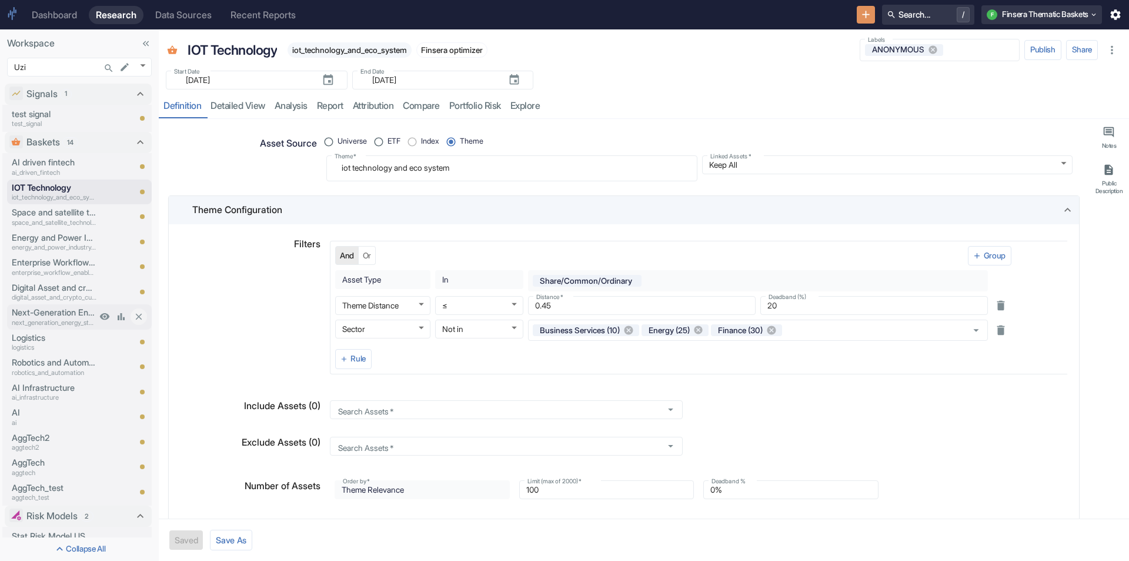
click at [49, 308] on p "Next-Generation Energy Storage and Electrification Technologies" at bounding box center [54, 312] width 85 height 13
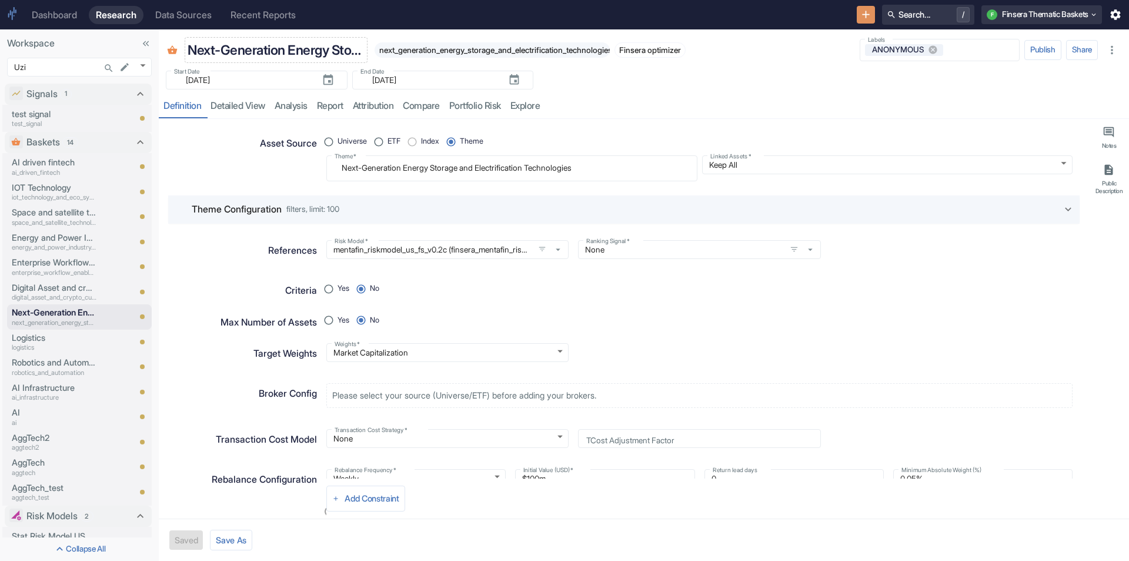
click at [311, 48] on p "Next-Generation Energy Storage and Electrification Technologies" at bounding box center [276, 50] width 176 height 20
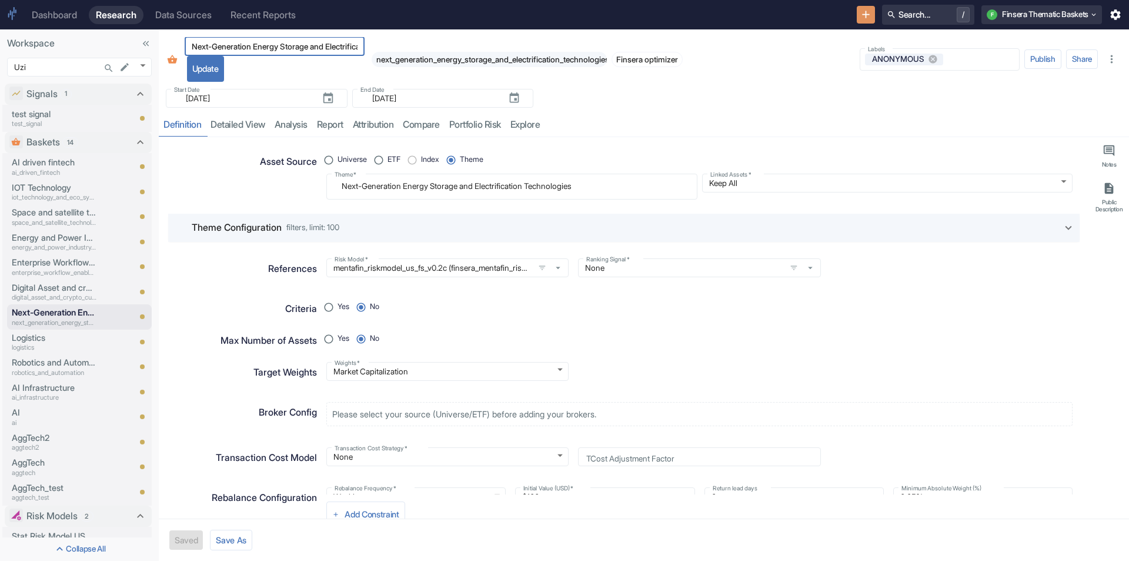
scroll to position [0, 85]
drag, startPoint x: 231, startPoint y: 47, endPoint x: 431, endPoint y: 46, distance: 200.0
click at [431, 46] on div "Next-Generation Energy Storage and Electrification Technologies ​ Update next_g…" at bounding box center [432, 59] width 501 height 45
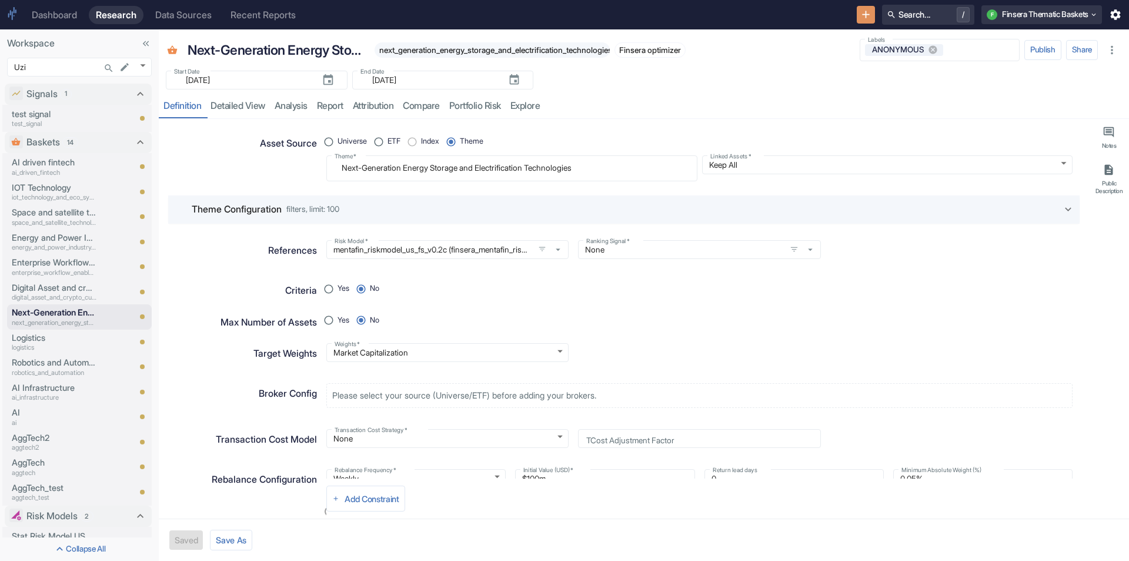
type textarea "x"
click at [651, 94] on div "resource tabs" at bounding box center [834, 106] width 578 height 24
click at [294, 48] on p "Next-Generation Energy Storage and Electrification Technologies" at bounding box center [276, 50] width 176 height 20
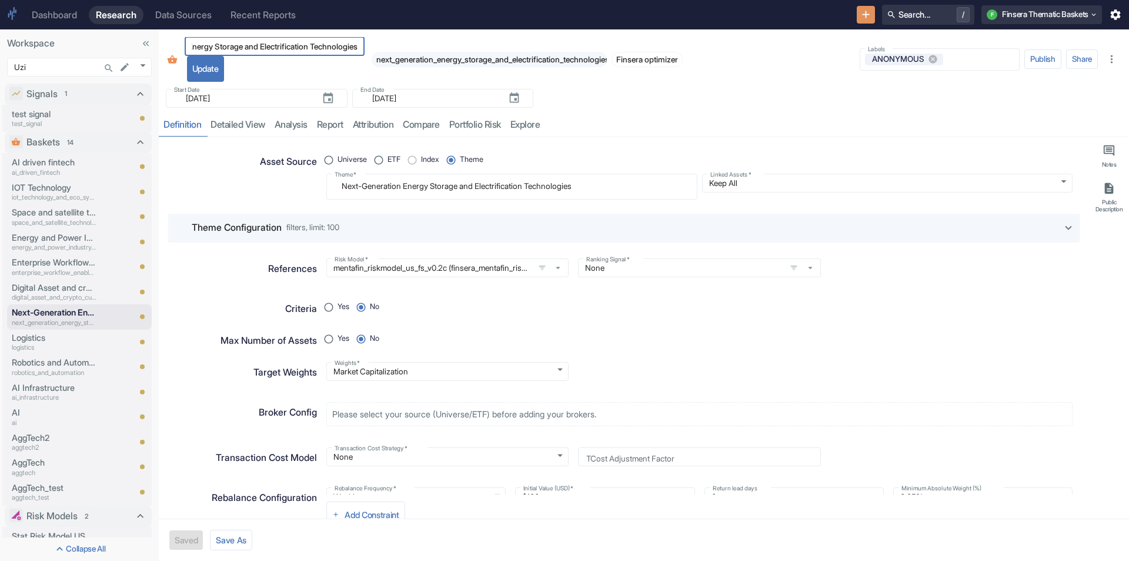
drag, startPoint x: 232, startPoint y: 49, endPoint x: 626, endPoint y: 62, distance: 393.7
click at [462, 51] on div "Next-Generation Energy Storage and Electrification Technologies ​ Update next_g…" at bounding box center [432, 59] width 501 height 45
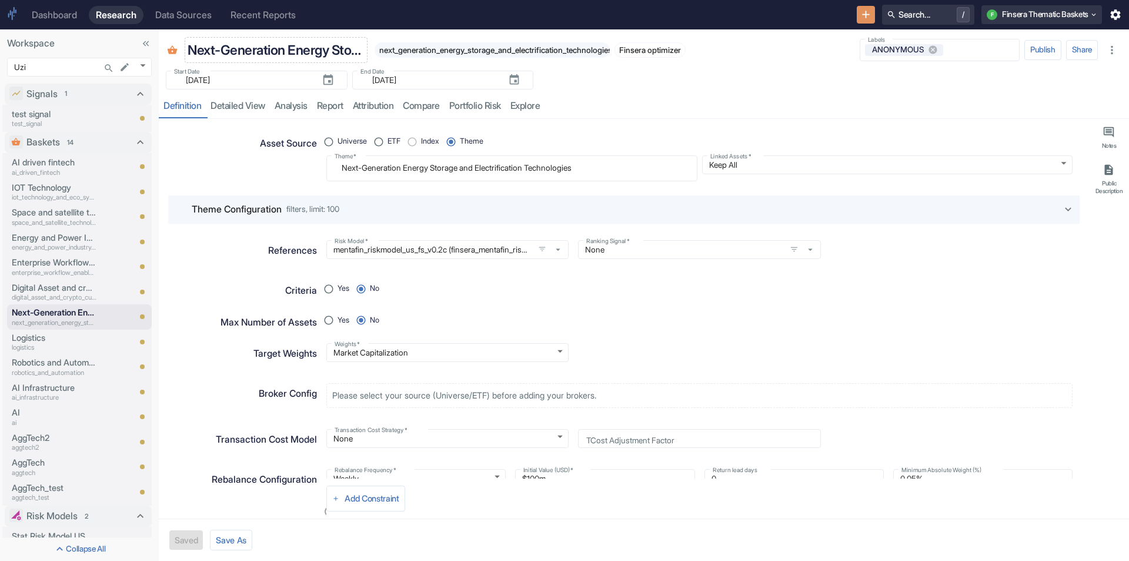
click at [276, 45] on p "Next-Generation Energy Storage and Electrification Technologies" at bounding box center [276, 50] width 176 height 20
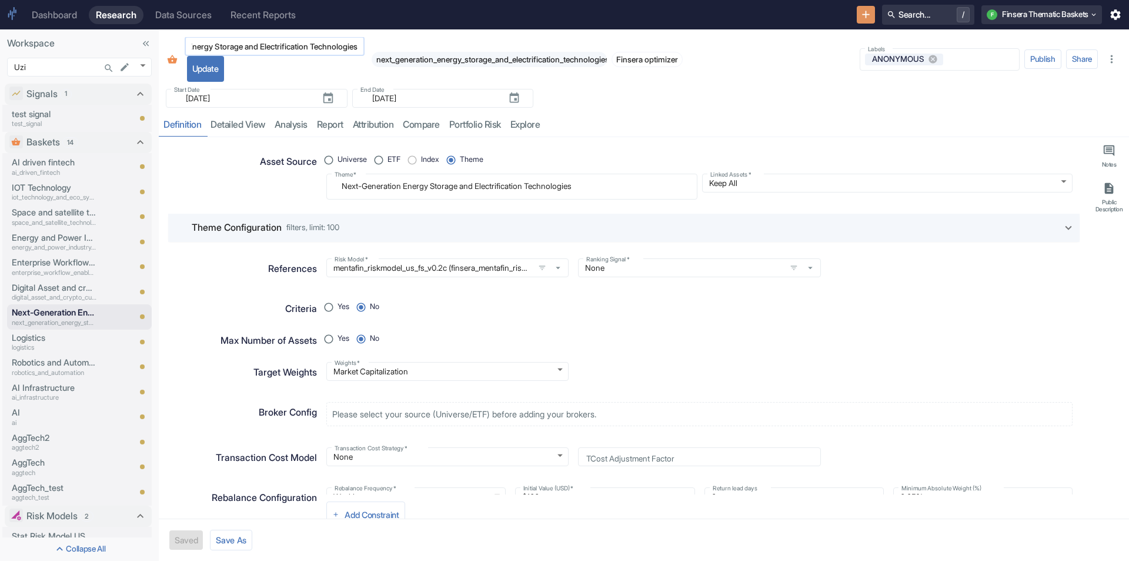
click at [235, 46] on input "Next-Generation Energy Storage and Electrification Technologies" at bounding box center [275, 46] width 180 height 14
type input "Next-Generation Energy Storage"
click at [215, 66] on button "Update" at bounding box center [205, 69] width 37 height 26
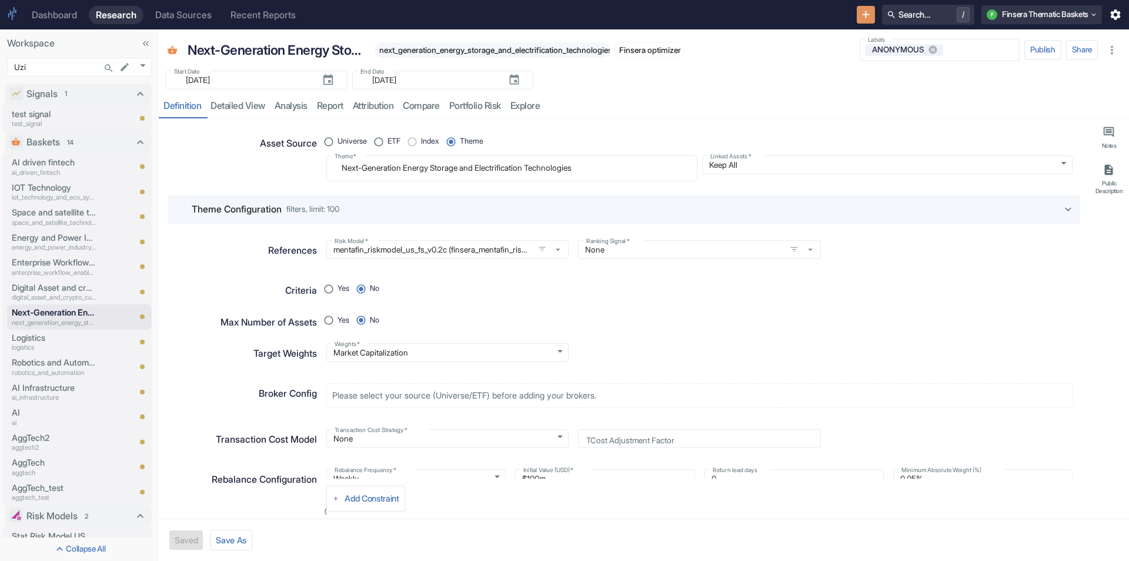
type textarea "x"
